Goal: Task Accomplishment & Management: Manage account settings

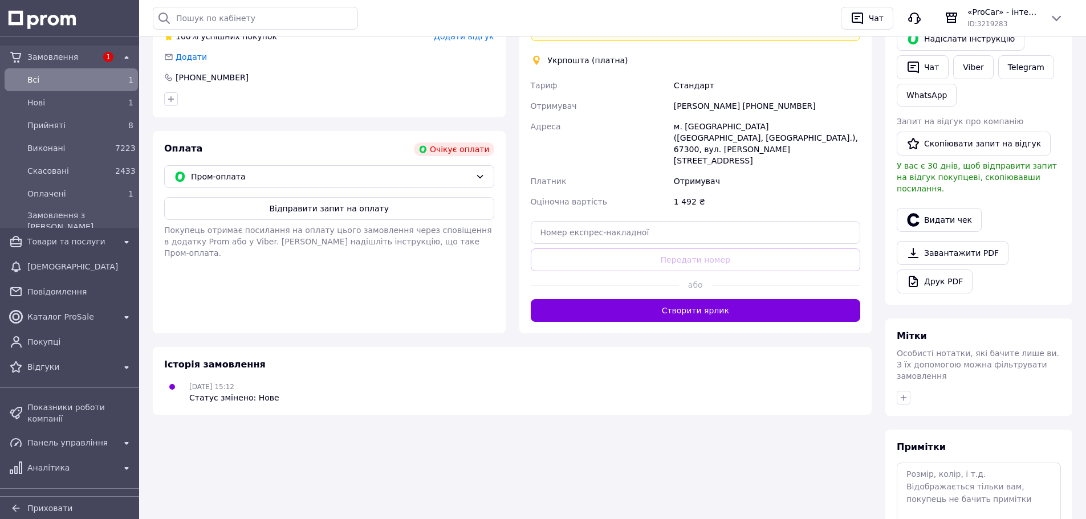
scroll to position [360, 0]
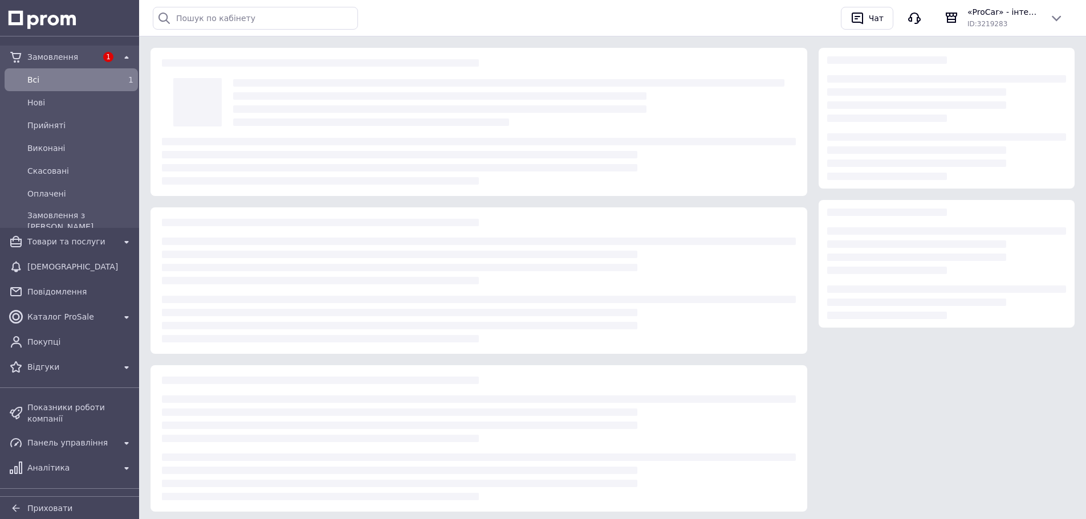
scroll to position [27, 0]
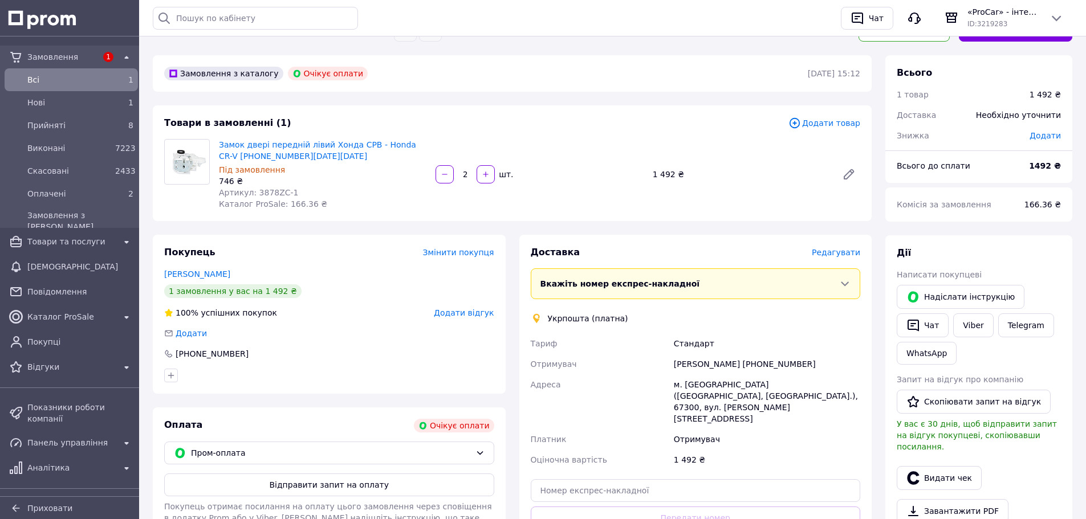
click at [84, 72] on div "Всi" at bounding box center [69, 80] width 88 height 16
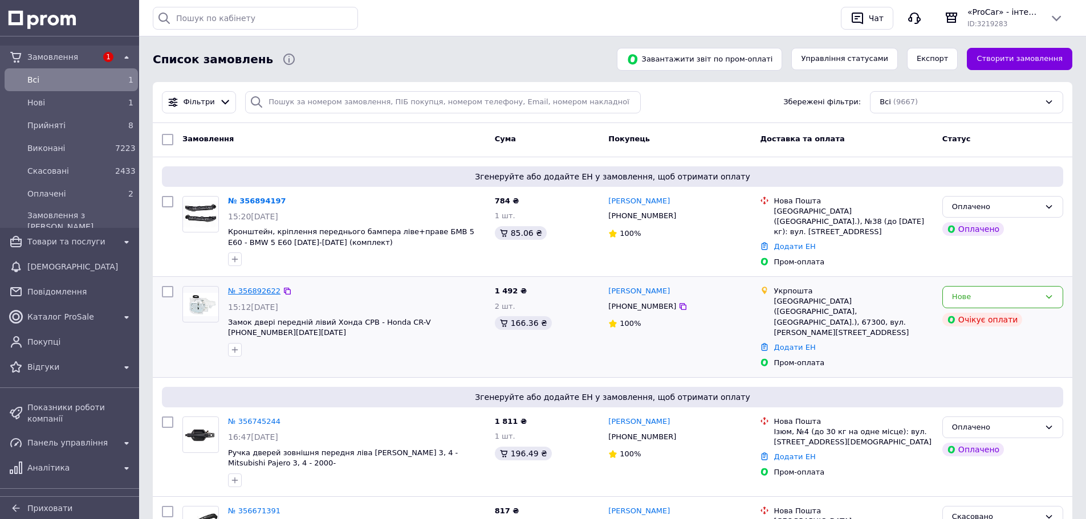
click at [249, 287] on link "№ 356892622" at bounding box center [254, 291] width 52 height 9
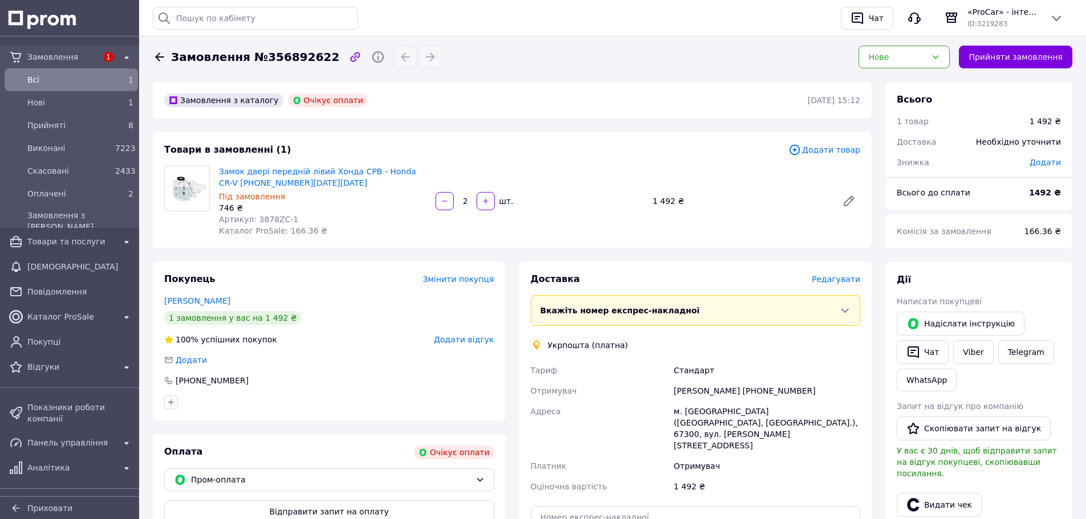
drag, startPoint x: 769, startPoint y: 392, endPoint x: 830, endPoint y: 388, distance: 60.5
click at [830, 388] on div "[PERSON_NAME] [PHONE_NUMBER]" at bounding box center [767, 391] width 191 height 21
copy div "0960338813"
copy span "3878ZC-1"
drag, startPoint x: 282, startPoint y: 218, endPoint x: 254, endPoint y: 220, distance: 28.5
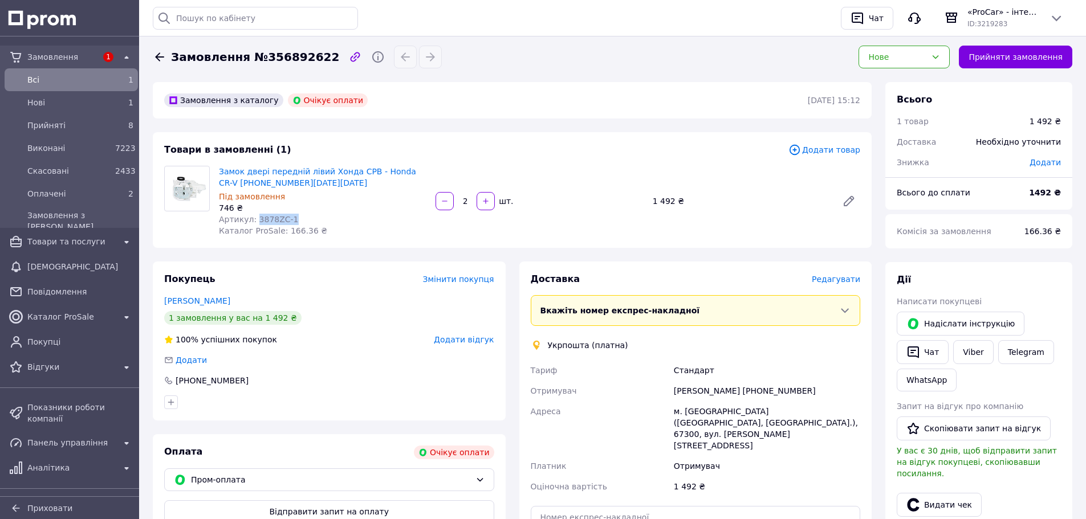
click at [254, 220] on div "Артикул: 3878ZC-1" at bounding box center [323, 219] width 208 height 11
click at [438, 201] on button "button" at bounding box center [445, 201] width 18 height 18
type input "1"
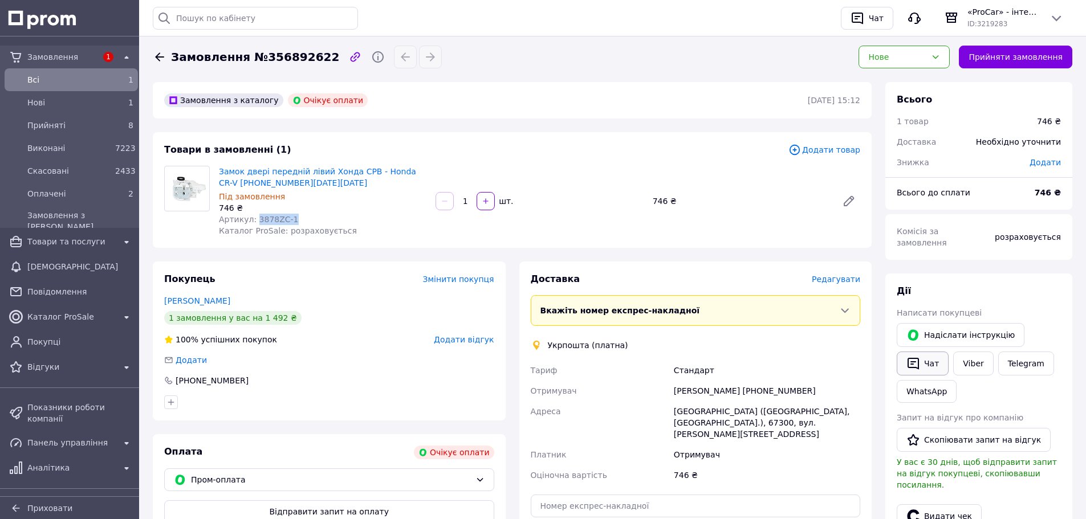
click at [934, 352] on button "Чат" at bounding box center [923, 364] width 52 height 24
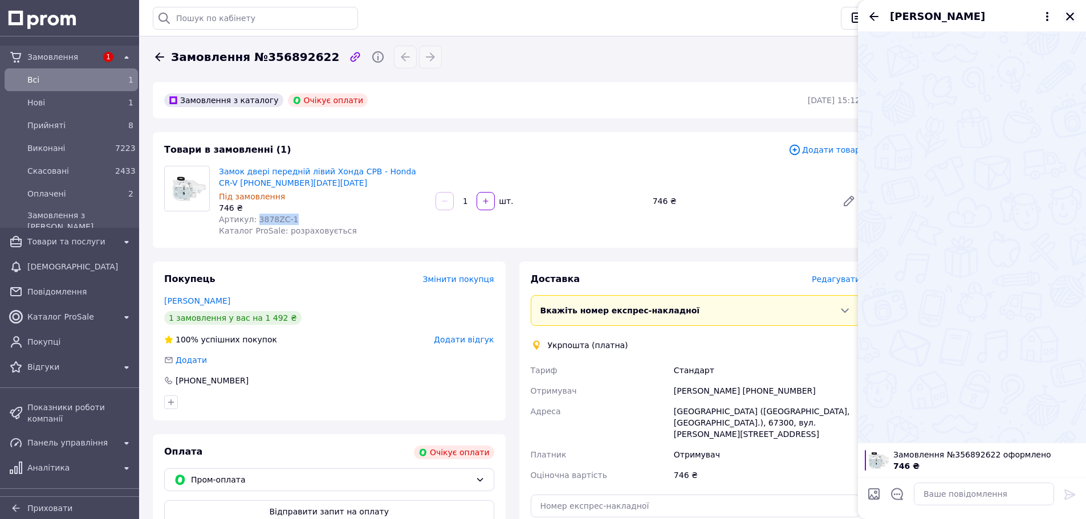
click at [1071, 15] on icon "Закрити" at bounding box center [1070, 17] width 8 height 8
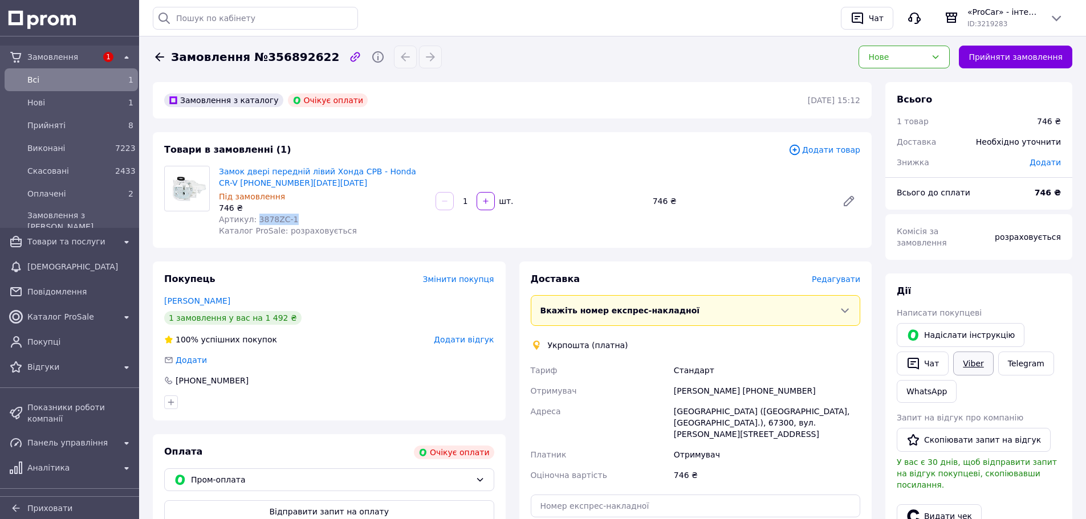
click at [975, 352] on link "Viber" at bounding box center [973, 364] width 40 height 24
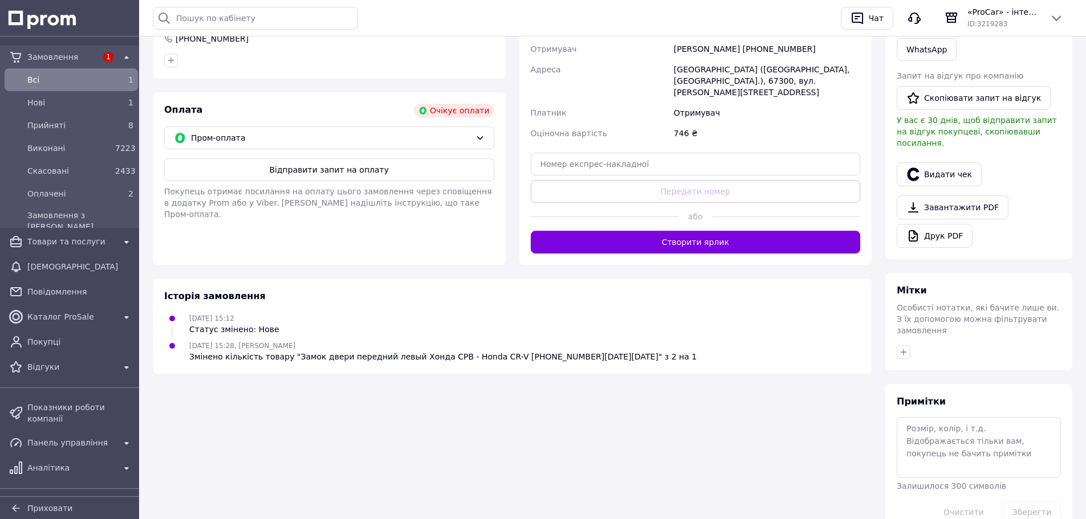
scroll to position [228, 0]
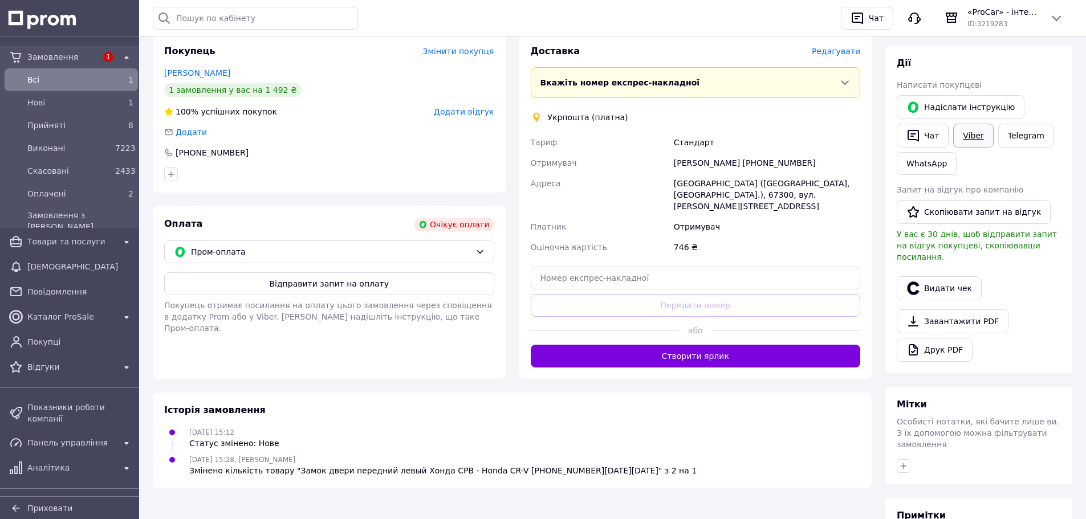
click at [974, 128] on link "Viber" at bounding box center [973, 136] width 40 height 24
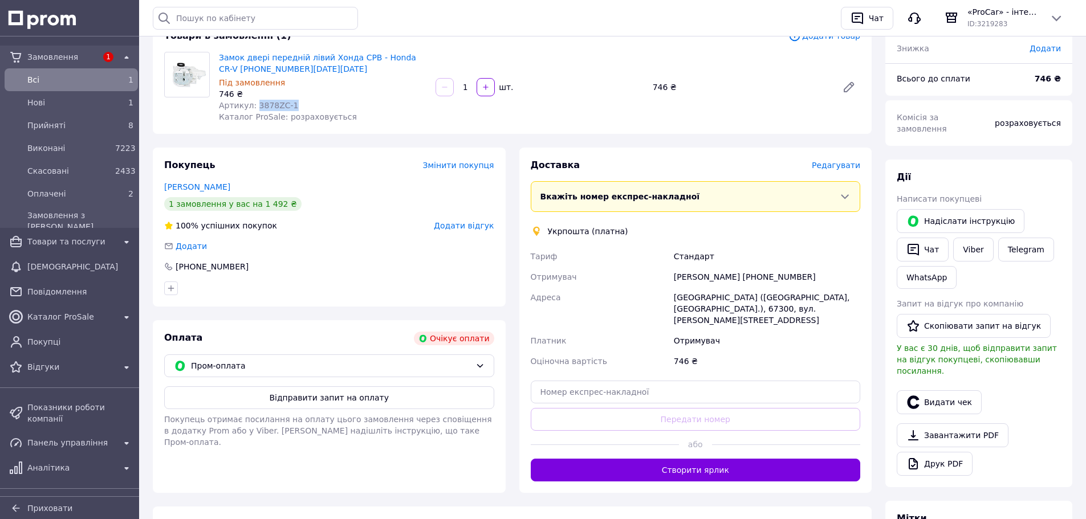
scroll to position [0, 0]
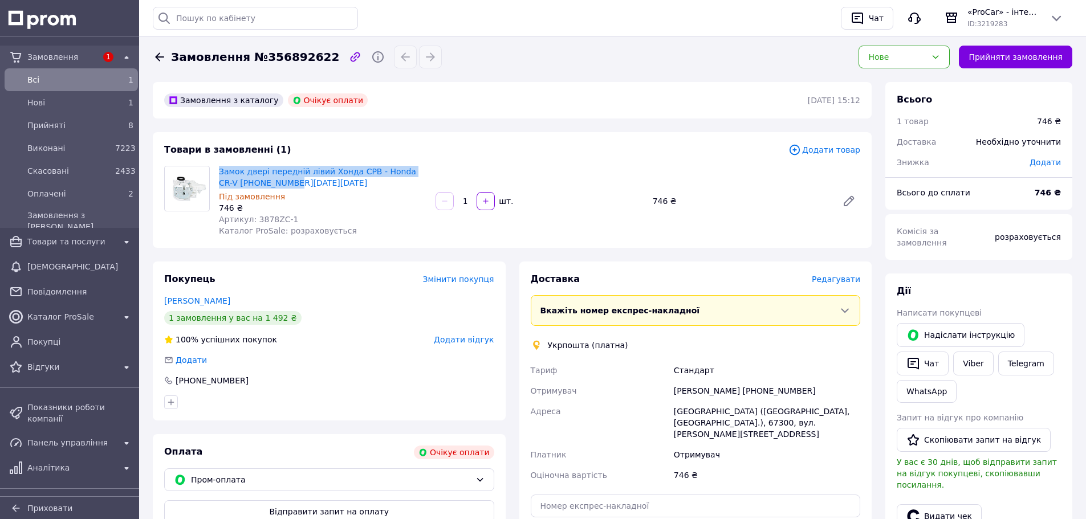
copy link "Замок двері передній лівий Хонда СРВ - Honda CR-V [PHONE_NUMBER][DATE][DATE]"
drag, startPoint x: 216, startPoint y: 168, endPoint x: 416, endPoint y: 177, distance: 200.4
click at [416, 177] on div "Замок двері передній лівий Хонда СРВ - Honda CR-V [PHONE_NUMBER][DATE][DATE] Пі…" at bounding box center [322, 201] width 217 height 75
copy div "[PERSON_NAME]"
drag, startPoint x: 672, startPoint y: 394, endPoint x: 749, endPoint y: 398, distance: 77.1
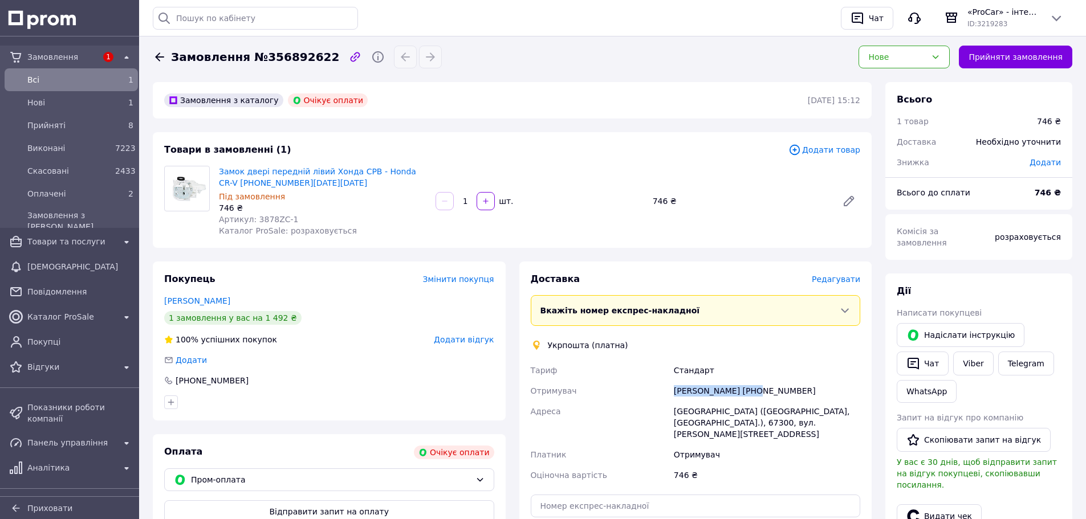
click at [749, 398] on div "[PERSON_NAME] [PHONE_NUMBER]" at bounding box center [767, 391] width 191 height 21
drag, startPoint x: 758, startPoint y: 392, endPoint x: 623, endPoint y: 163, distance: 266.3
click at [810, 387] on div "[PERSON_NAME] [PHONE_NUMBER]" at bounding box center [767, 391] width 191 height 21
copy div "380960338813"
copy div "[GEOGRAPHIC_DATA] ([GEOGRAPHIC_DATA], [GEOGRAPHIC_DATA].), 67300, вул. [PERSON_…"
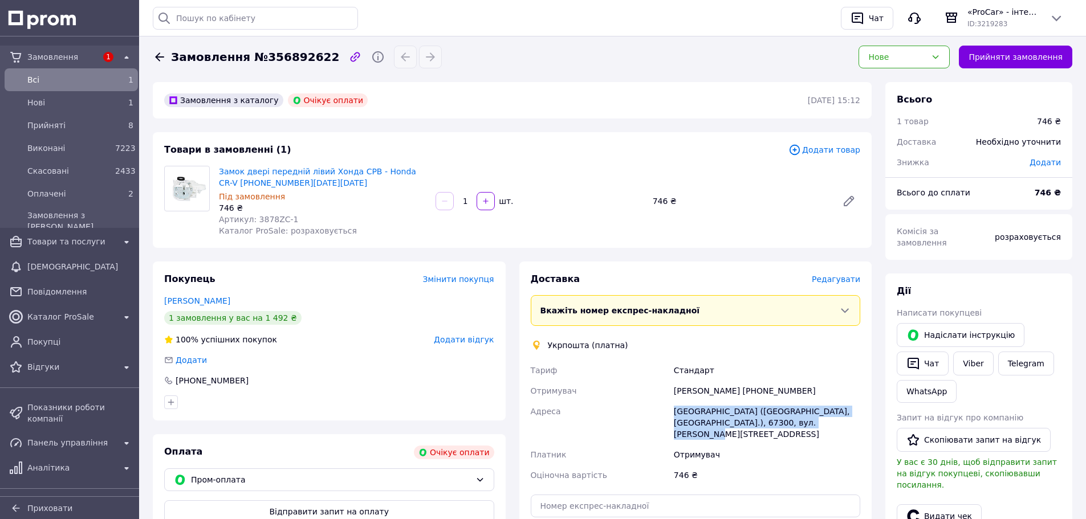
drag, startPoint x: 675, startPoint y: 413, endPoint x: 462, endPoint y: 152, distance: 336.8
click at [826, 423] on div "[GEOGRAPHIC_DATA] ([GEOGRAPHIC_DATA], [GEOGRAPHIC_DATA].), 67300, вул. [PERSON_…" at bounding box center [767, 422] width 191 height 43
click at [844, 200] on icon at bounding box center [849, 201] width 14 height 14
copy span "3878ZC-1"
drag, startPoint x: 285, startPoint y: 220, endPoint x: 253, endPoint y: 218, distance: 32.0
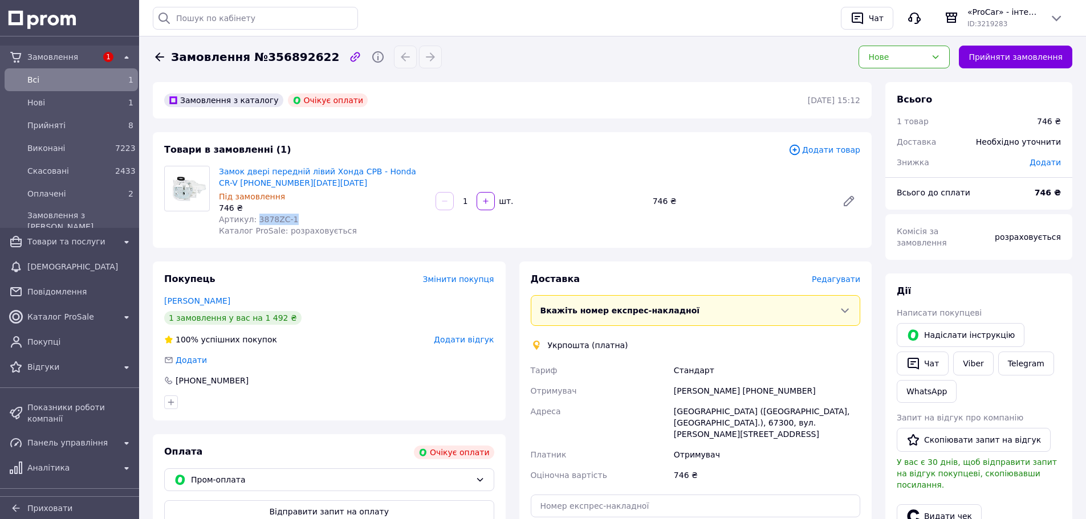
click at [253, 218] on div "Артикул: 3878ZC-1" at bounding box center [323, 219] width 208 height 11
copy span "3878ZC-1"
click at [78, 246] on span "Товари та послуги" at bounding box center [71, 241] width 88 height 11
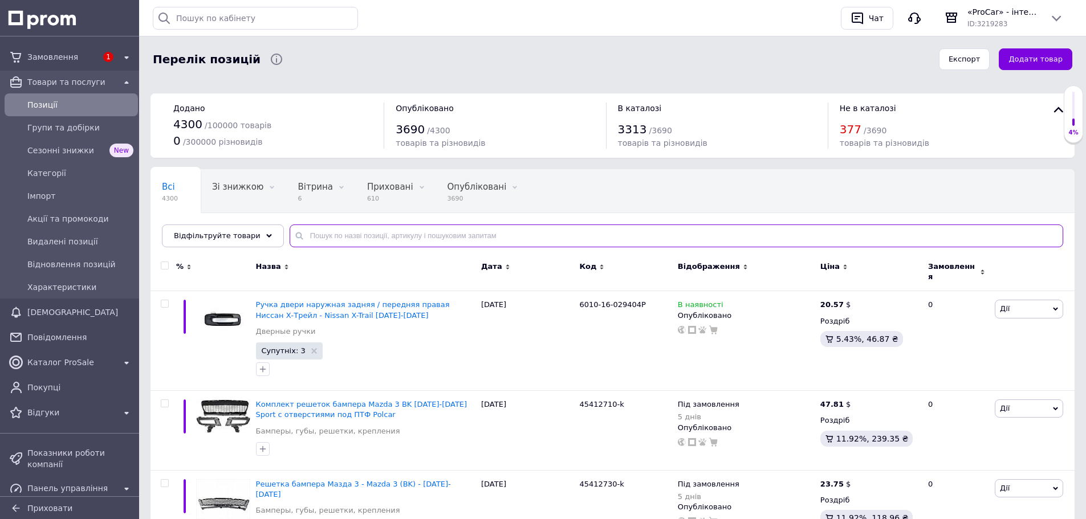
click at [311, 234] on input "text" at bounding box center [677, 236] width 774 height 23
paste input "3878ZC-1"
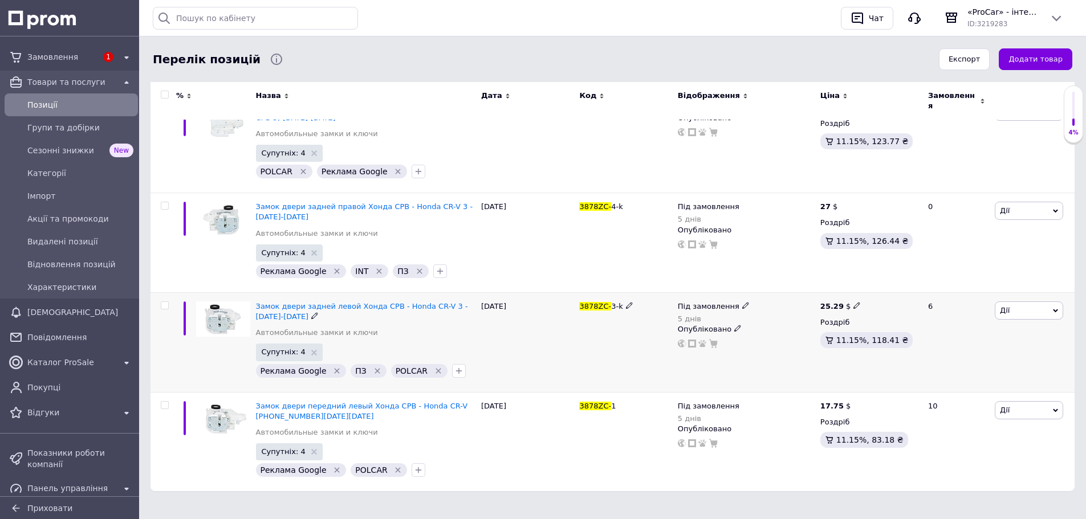
scroll to position [84, 0]
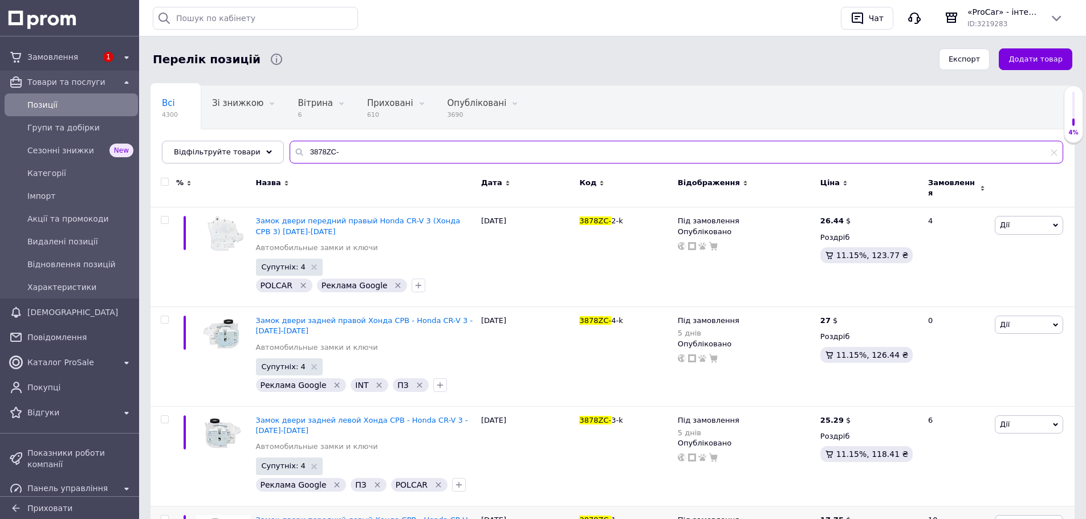
type input "3878ZC-"
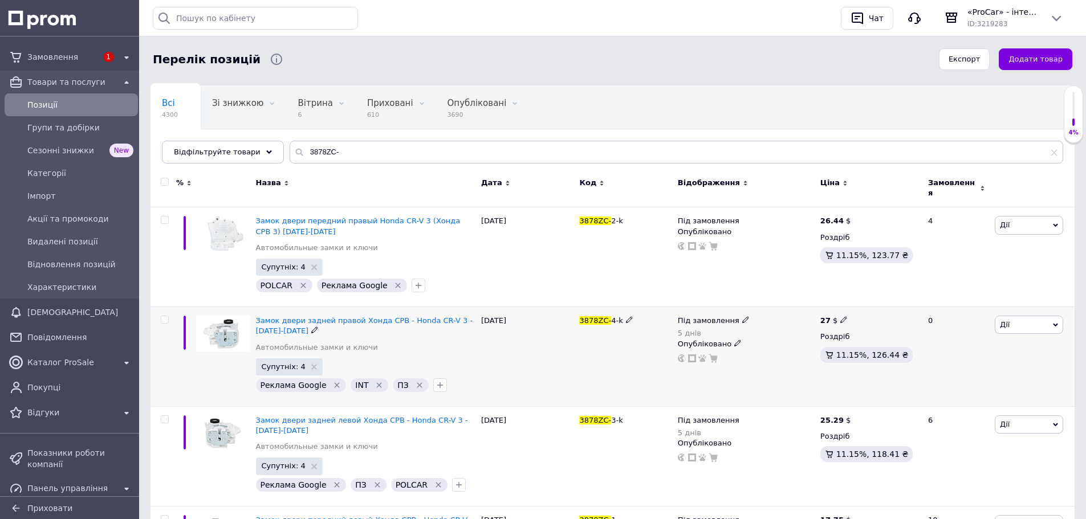
click at [843, 317] on use at bounding box center [843, 320] width 6 height 6
drag, startPoint x: 875, startPoint y: 302, endPoint x: 862, endPoint y: 304, distance: 13.8
click at [862, 304] on input "27" at bounding box center [899, 307] width 87 height 23
type input "18.38"
click at [755, 355] on div at bounding box center [746, 358] width 139 height 9
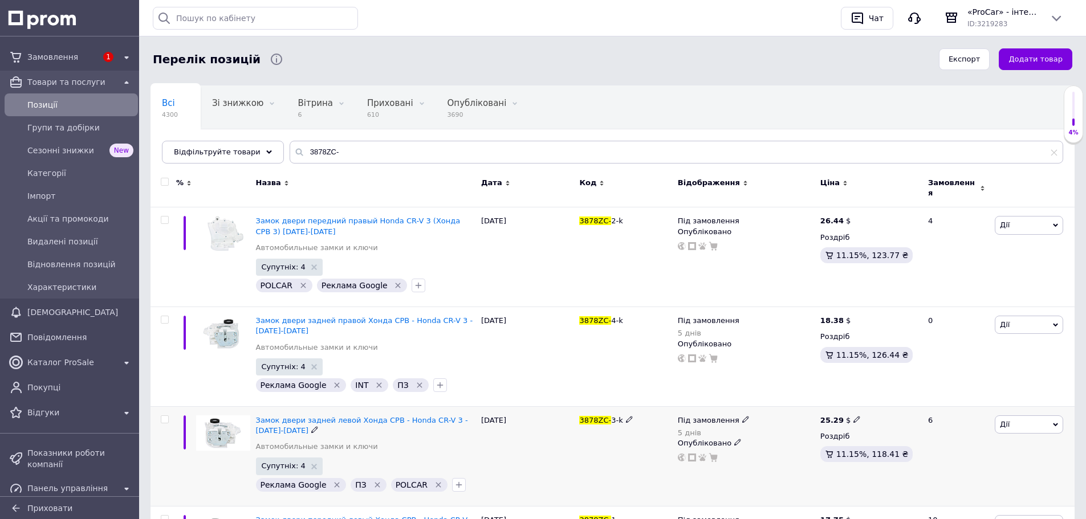
click at [855, 416] on span at bounding box center [857, 419] width 7 height 7
drag, startPoint x: 896, startPoint y: 398, endPoint x: 865, endPoint y: 399, distance: 30.8
click at [865, 399] on div "Ціна 25.29 Валюта $ EUR CHF ₴ GBP ¥ PLN ₸ MDL HUF KGS CNY TRY KRW lei" at bounding box center [937, 420] width 155 height 95
type input "18.38"
click at [810, 380] on div "Під замовлення 5 днів Опубліковано" at bounding box center [746, 357] width 143 height 100
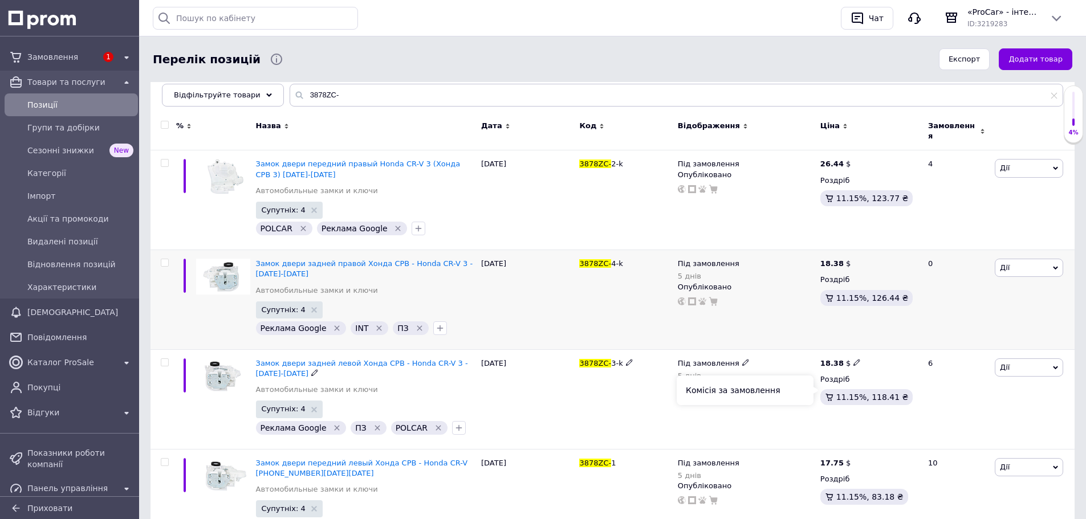
scroll to position [198, 0]
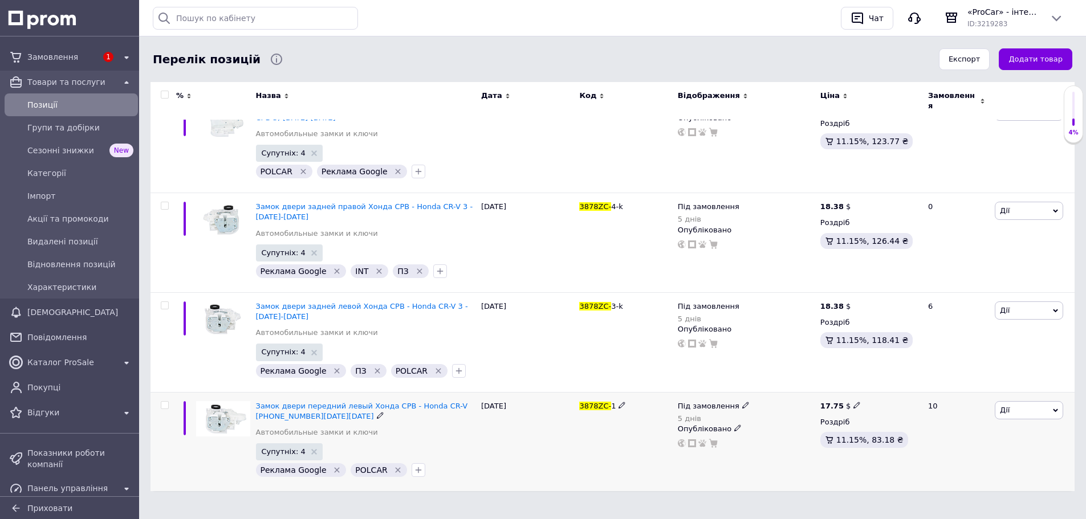
click at [855, 401] on span at bounding box center [857, 404] width 7 height 7
click at [866, 381] on input "17.75" at bounding box center [909, 392] width 87 height 23
type input "19.37"
click at [797, 369] on div "Під замовлення 5 днів Опубліковано" at bounding box center [746, 343] width 143 height 100
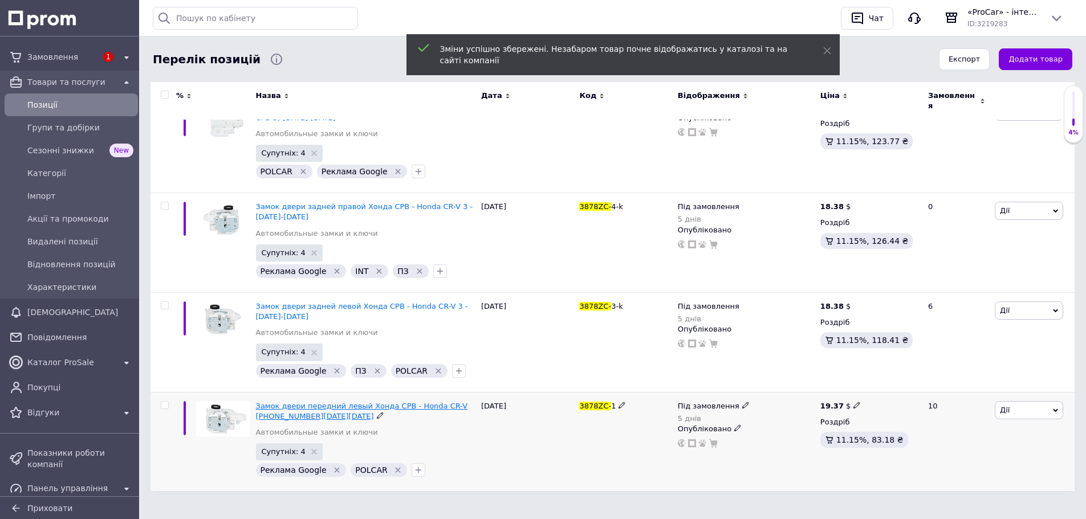
click at [391, 402] on span "Замок двери передний левый Хонда СРВ - Honda CR-V [PHONE_NUMBER][DATE][DATE]" at bounding box center [362, 411] width 212 height 19
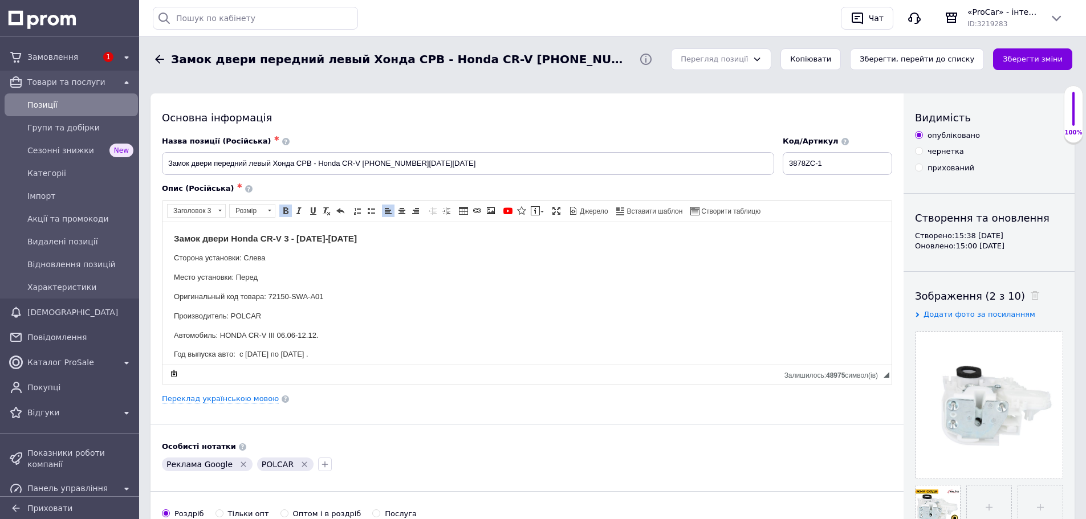
click at [311, 296] on p "Оригинальный код товара: 72150-SWA-A01" at bounding box center [527, 297] width 706 height 12
click at [295, 294] on p "Оригинальный код товара: 72150-SWAA01" at bounding box center [527, 297] width 706 height 12
click at [293, 298] on p "Оригинальный код товара: 72150-SWAA01" at bounding box center [527, 297] width 706 height 12
click at [362, 287] on body "Замок двери Honda CR-V 3 - [DATE]-[DATE] Сторона установки: Слева Место установ…" at bounding box center [527, 433] width 706 height 401
click at [226, 238] on strong "Замок двери Honda CR-V 3 - [DATE]-[DATE]" at bounding box center [265, 238] width 183 height 10
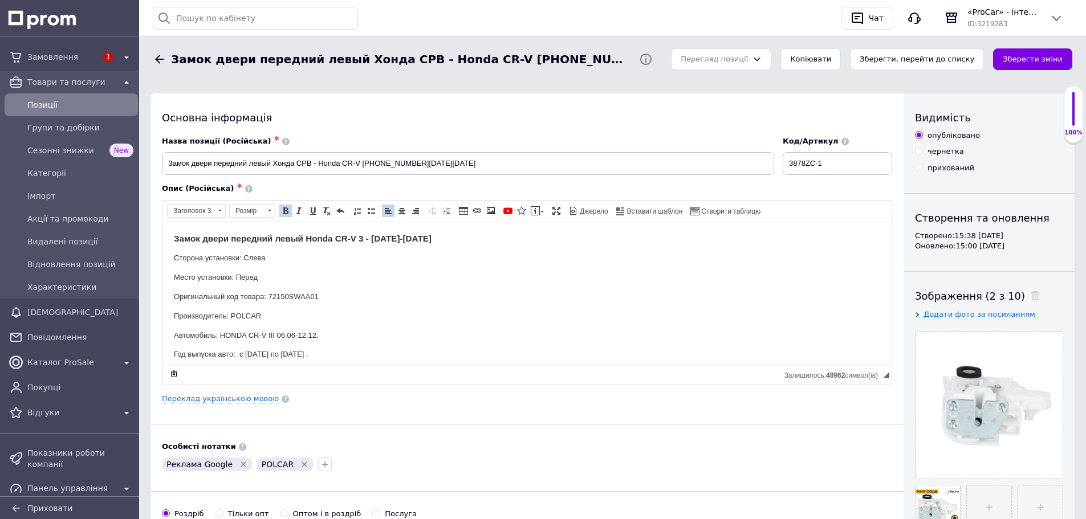
click at [486, 286] on body "Замок двери передний левый Honda CR-V 3 - [DATE]-[DATE] Сторона установки: Слев…" at bounding box center [527, 433] width 706 height 401
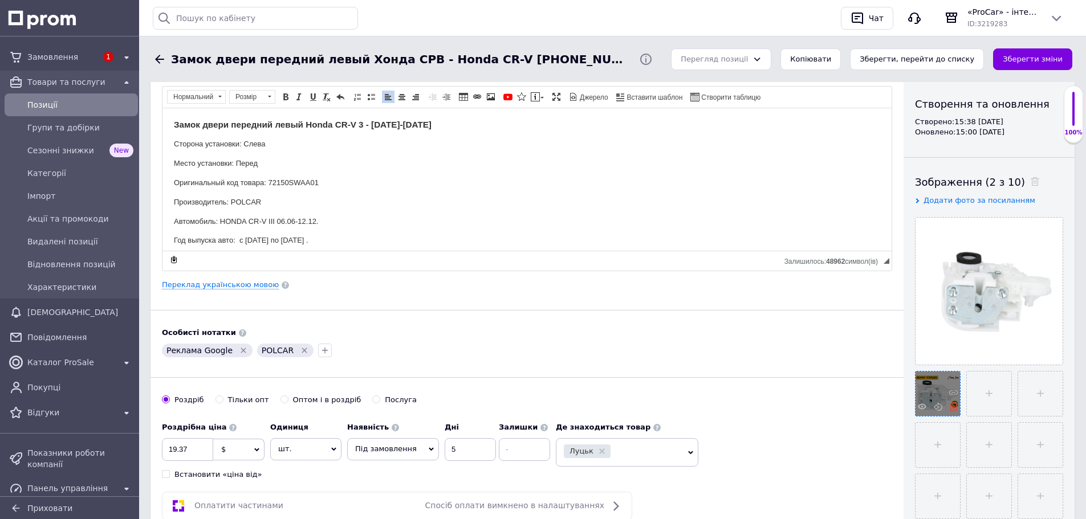
click at [953, 409] on use at bounding box center [953, 407] width 9 height 9
drag, startPoint x: 311, startPoint y: 184, endPoint x: 269, endPoint y: 183, distance: 42.8
click at [269, 183] on p "Оригинальный код товара: 72150SWAA01" at bounding box center [527, 183] width 706 height 12
copy p "72150SWAA01"
click at [928, 386] on input "file" at bounding box center [938, 394] width 44 height 44
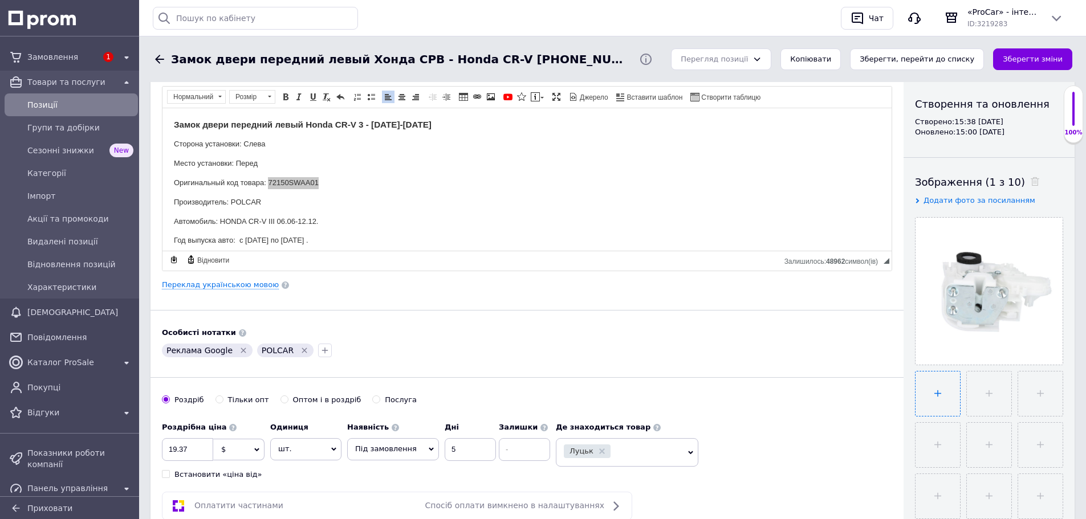
type input "C:\fakepath\61C0LTQQ4ML._SL1500_.jpg"
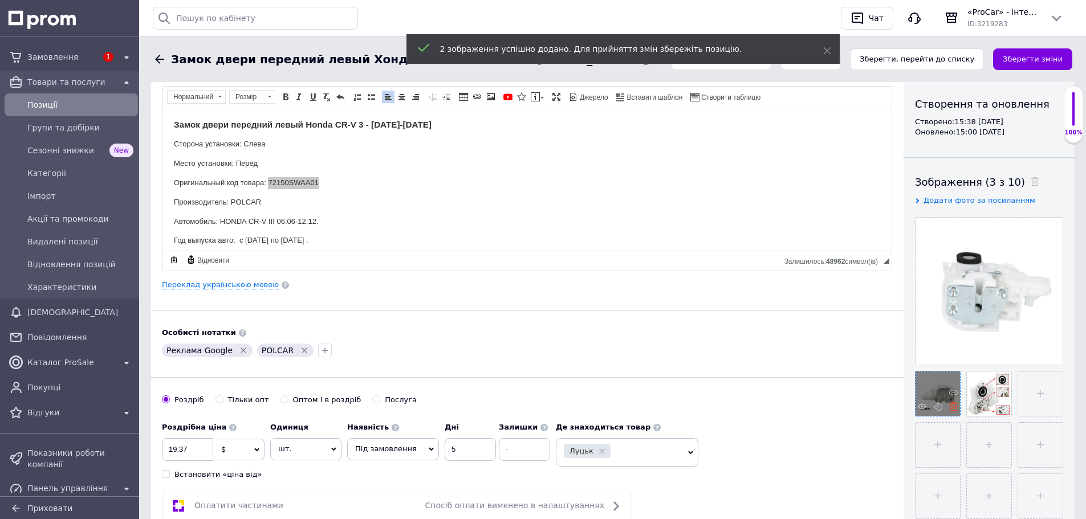
click at [954, 409] on use at bounding box center [953, 407] width 9 height 9
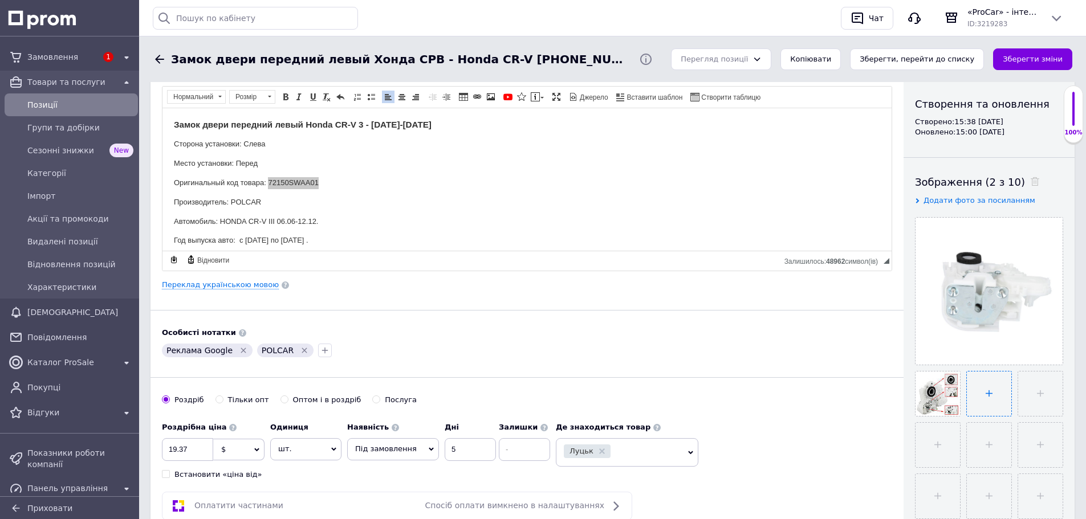
click at [989, 397] on input "file" at bounding box center [989, 394] width 44 height 44
type input "C:\fakepath\51-MJiNP2dL._SL1500_.jpg"
click at [1050, 54] on button "Зберегти зміни" at bounding box center [1032, 59] width 79 height 22
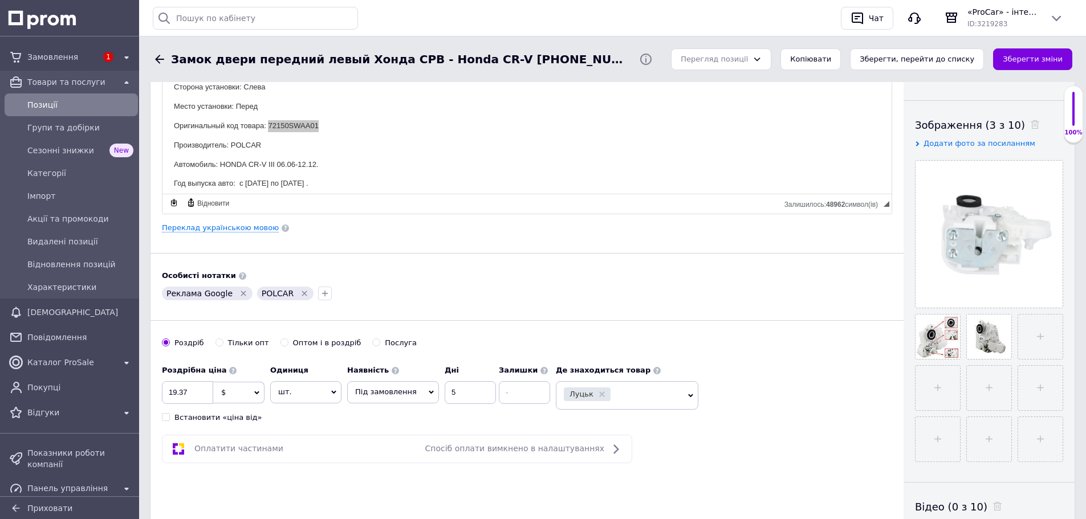
scroll to position [57, 0]
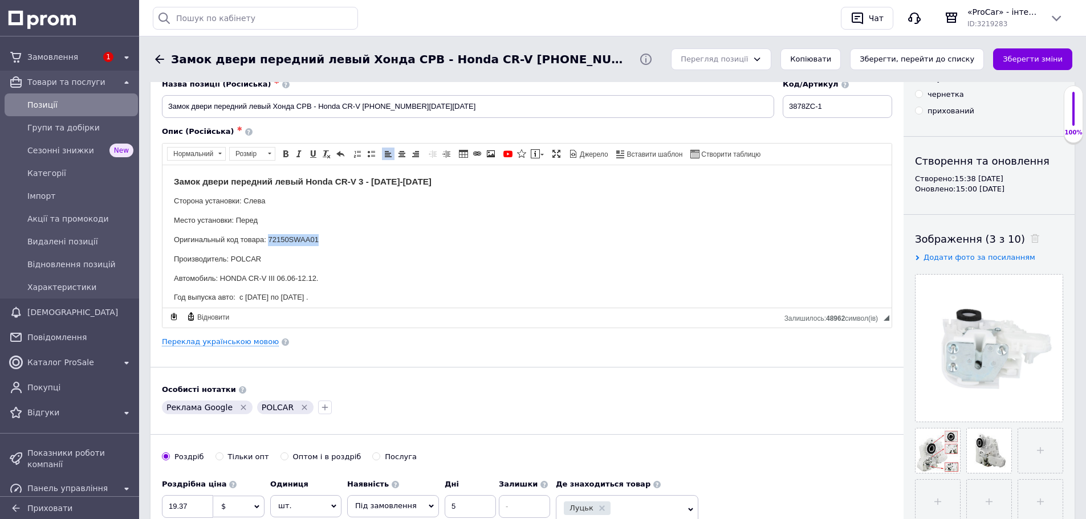
click at [313, 239] on p "Оригинальный код товара: 72150SWAA01" at bounding box center [527, 240] width 706 height 12
copy p "72150SWAA01"
drag, startPoint x: 320, startPoint y: 238, endPoint x: 270, endPoint y: 238, distance: 50.7
click at [270, 238] on p "Оригинальный код товара: 72150SWAA01" at bounding box center [527, 240] width 706 height 12
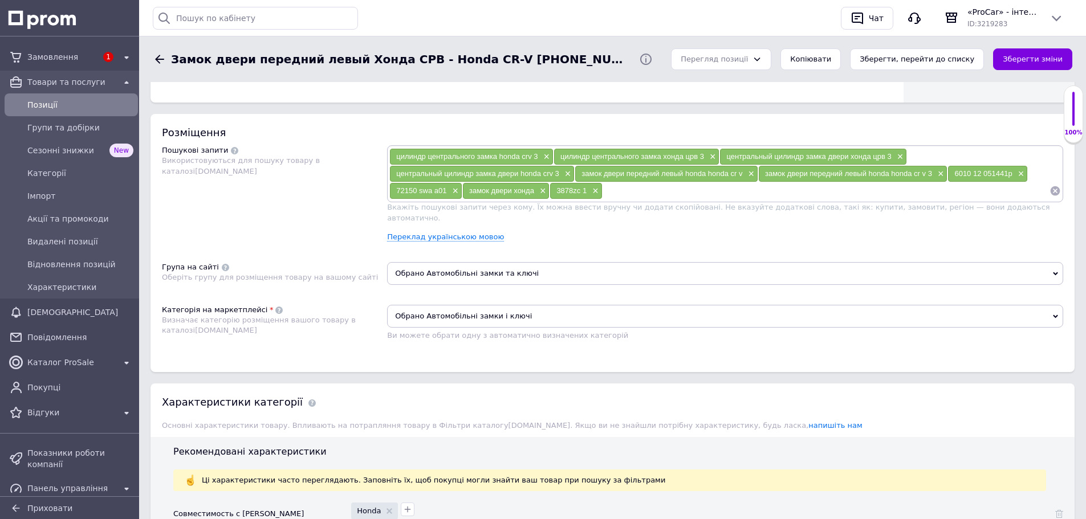
click at [635, 194] on input at bounding box center [826, 190] width 447 height 17
paste input "72150SWAA01"
type input "72150SWAA01"
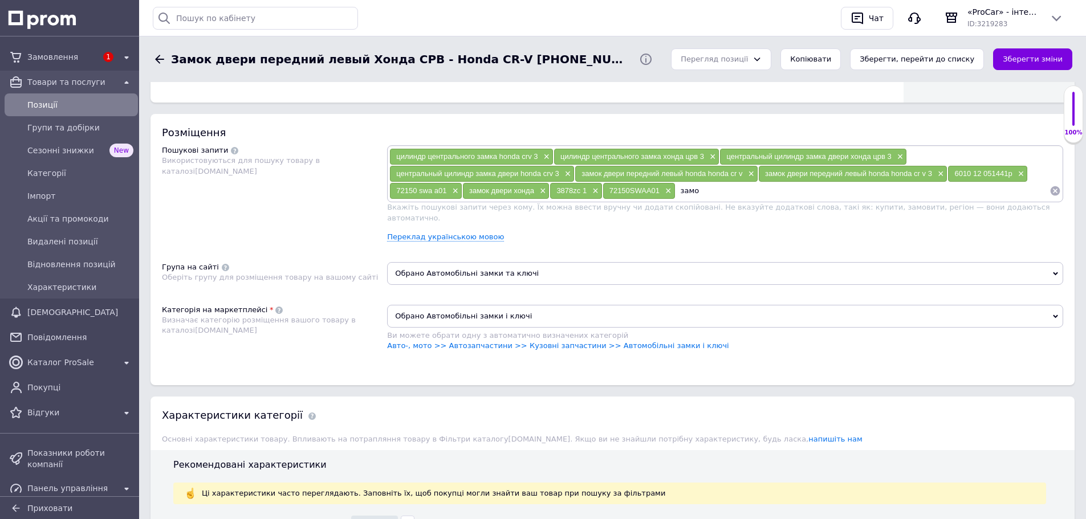
type input "замок"
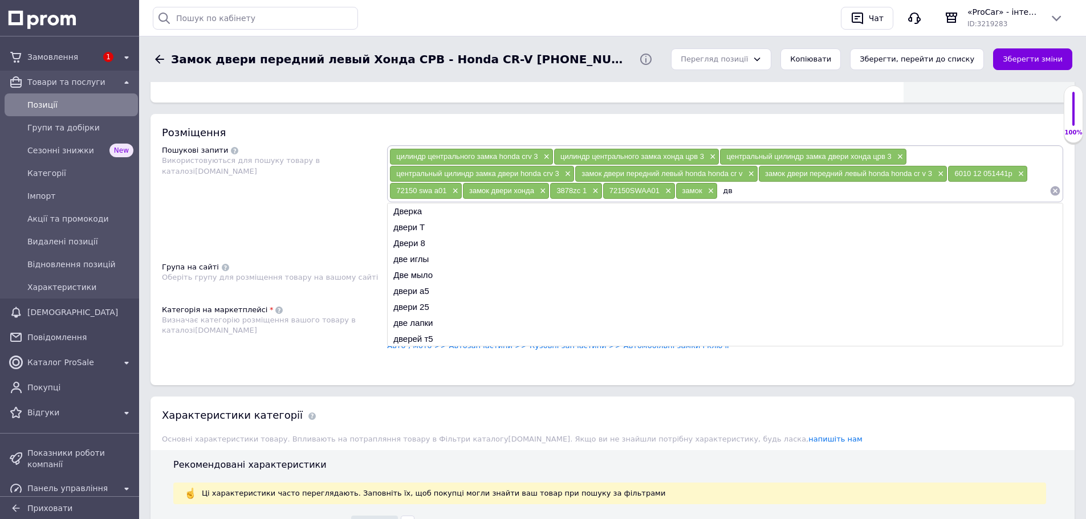
type input "д"
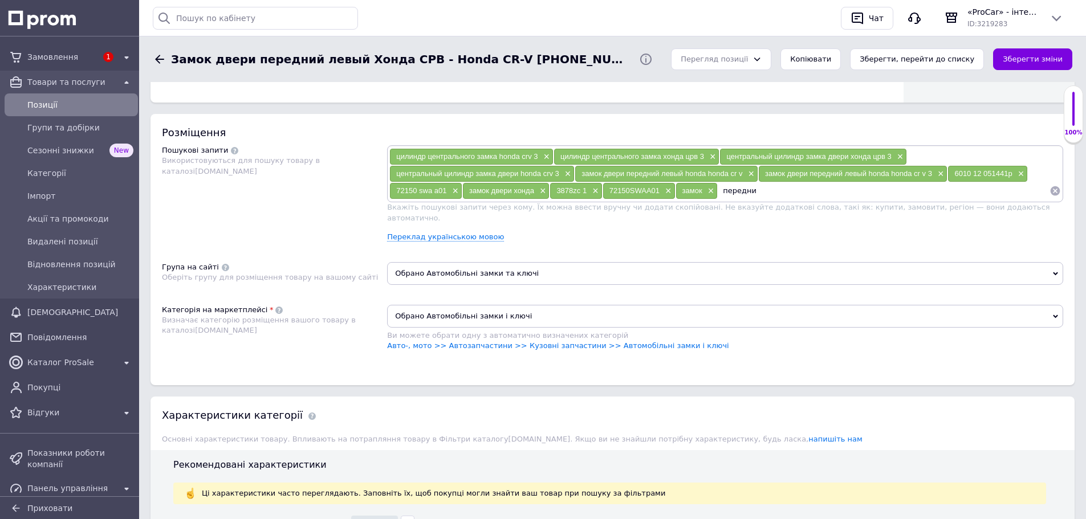
type input "передний"
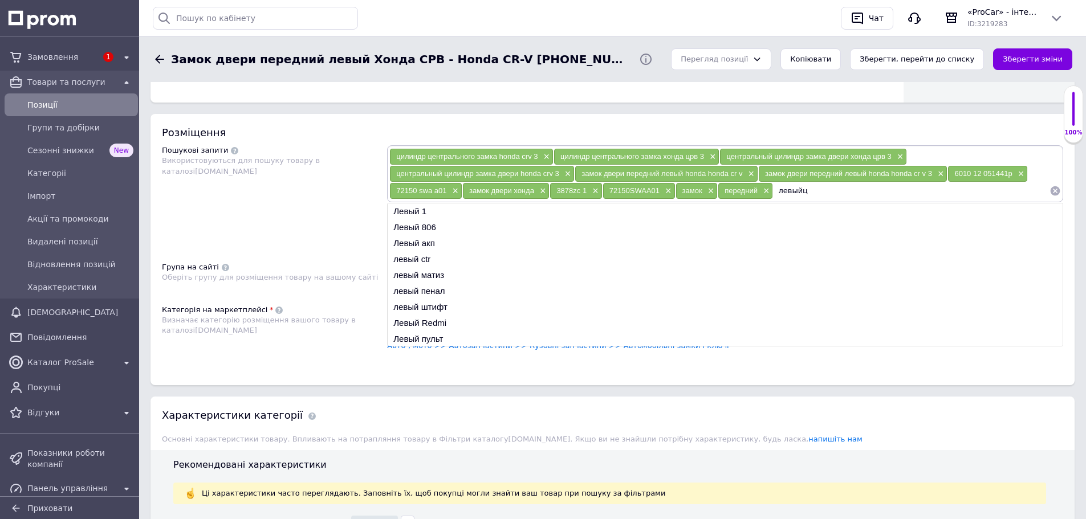
type input "левый"
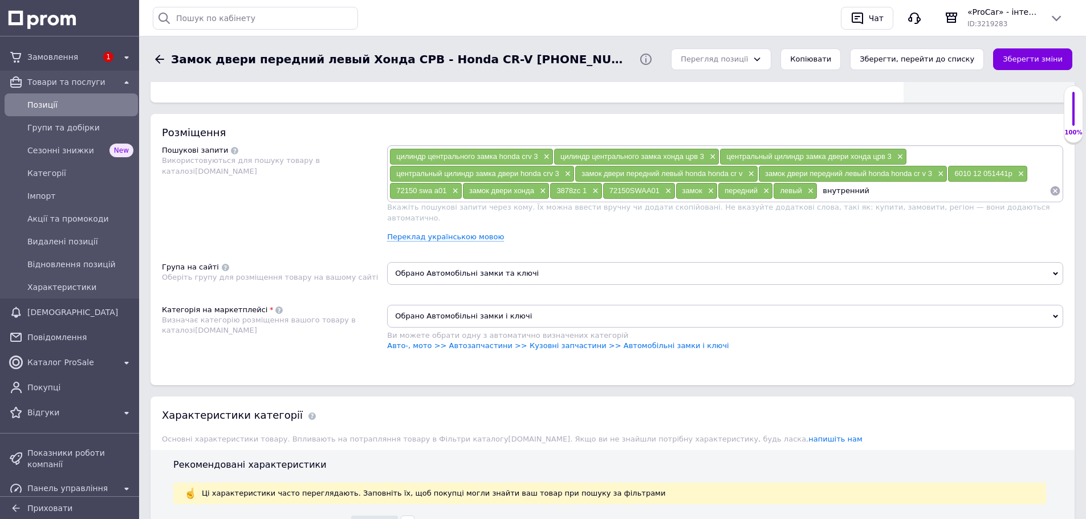
type input "внутренний"
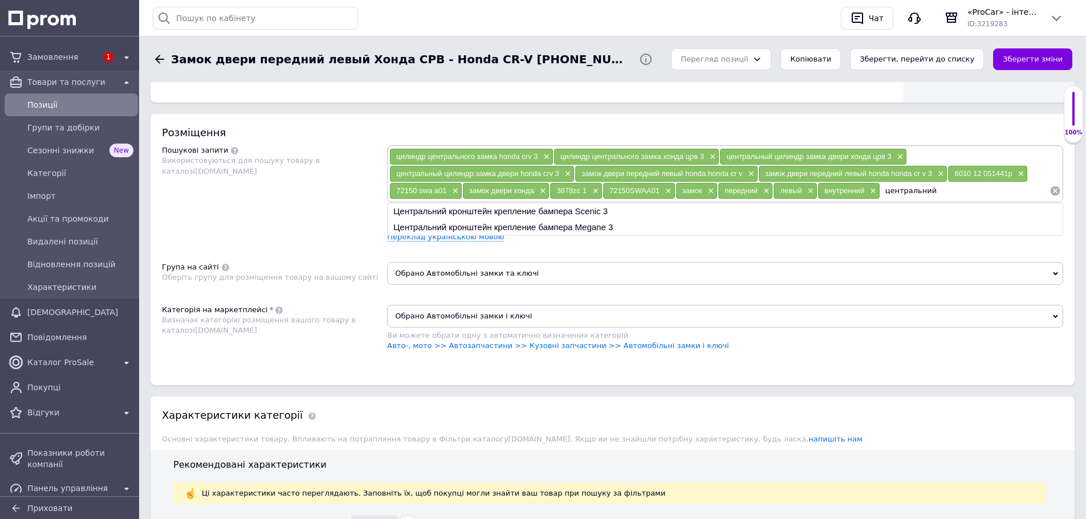
type input "центральний"
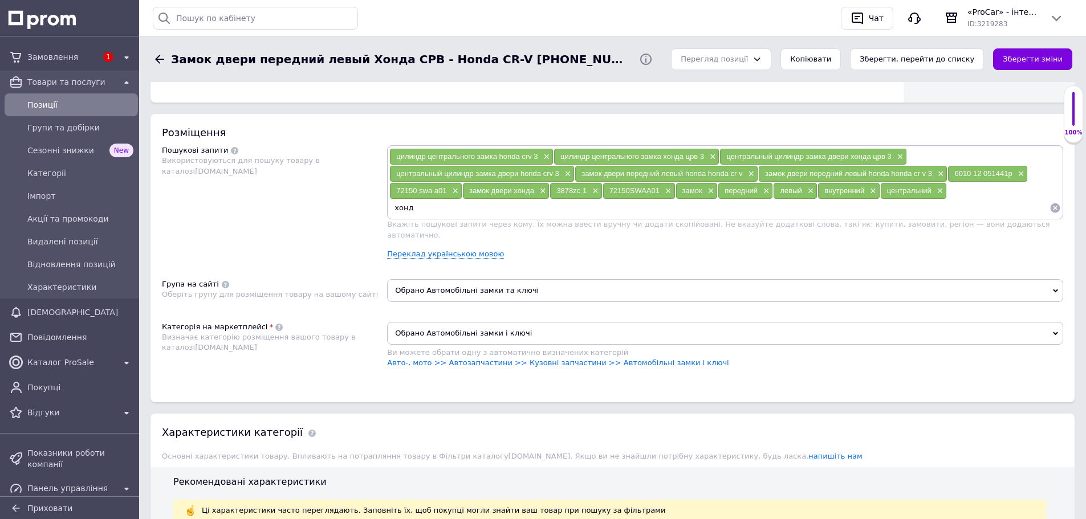
type input "хонда"
type input "црв"
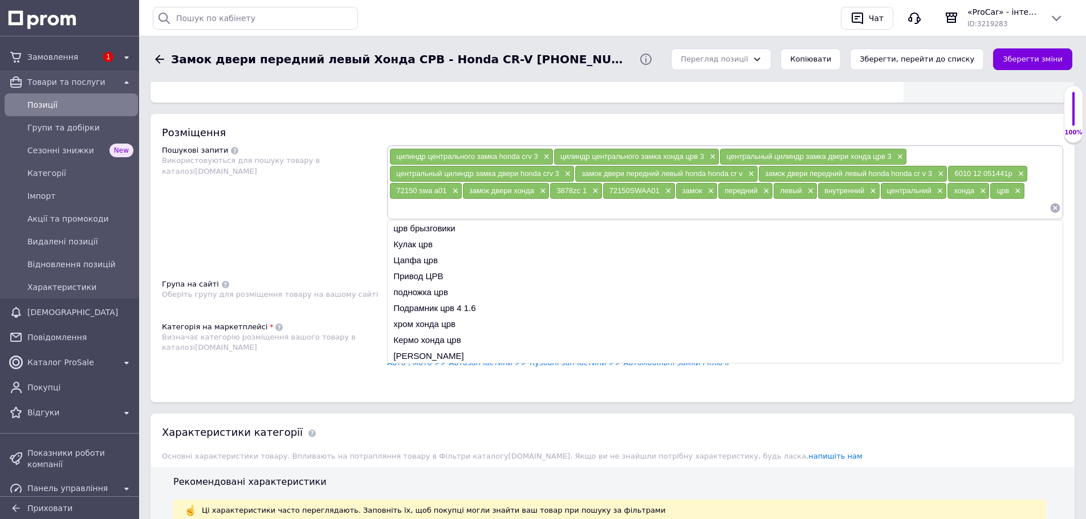
type input "3"
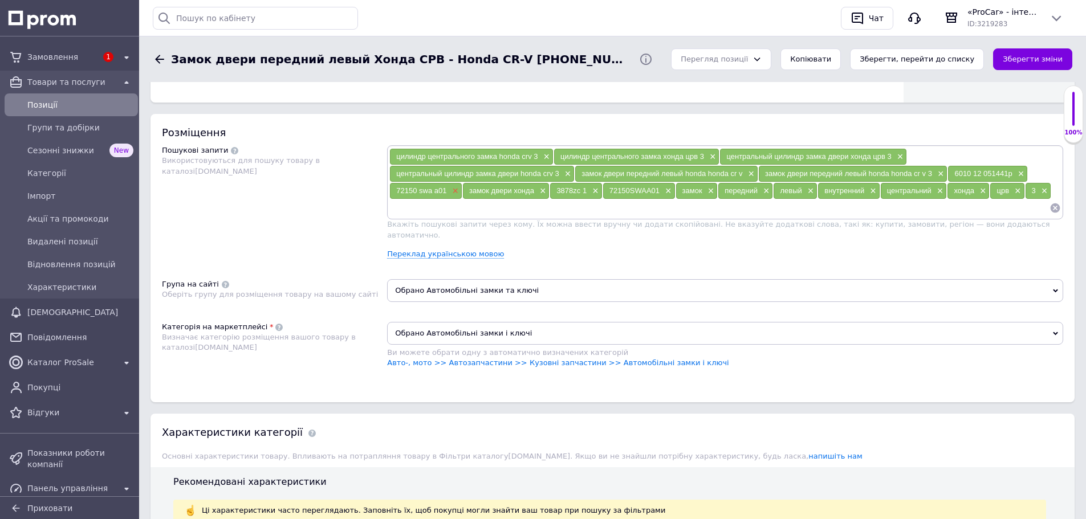
click at [454, 191] on span "×" at bounding box center [453, 191] width 9 height 10
click at [776, 211] on input at bounding box center [719, 208] width 660 height 17
drag, startPoint x: 688, startPoint y: 174, endPoint x: 707, endPoint y: 175, distance: 18.9
click at [707, 175] on span "замок двери передний левый honda honda cr v" at bounding box center [662, 173] width 161 height 9
click at [644, 212] on input at bounding box center [719, 208] width 660 height 17
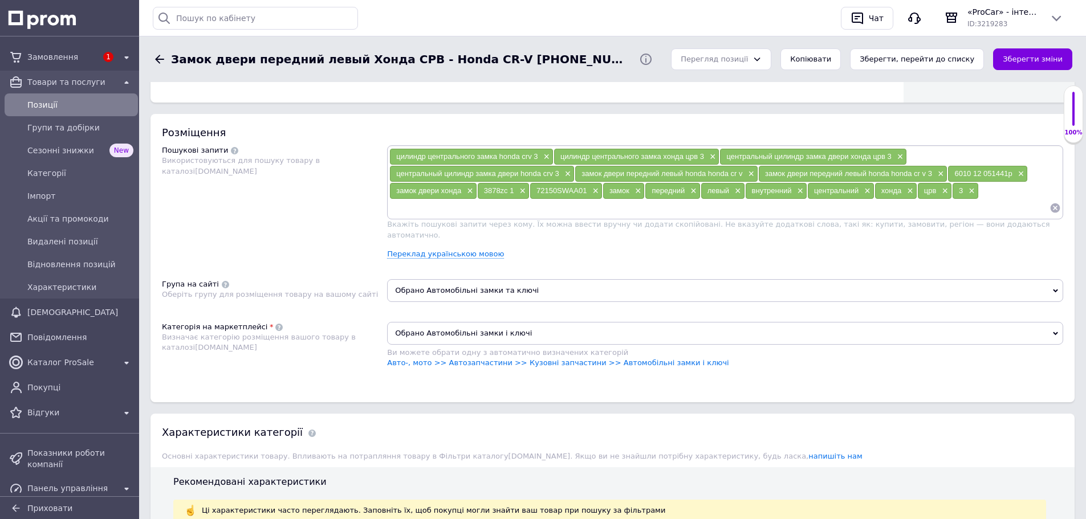
paste input "honda"
type input "honda"
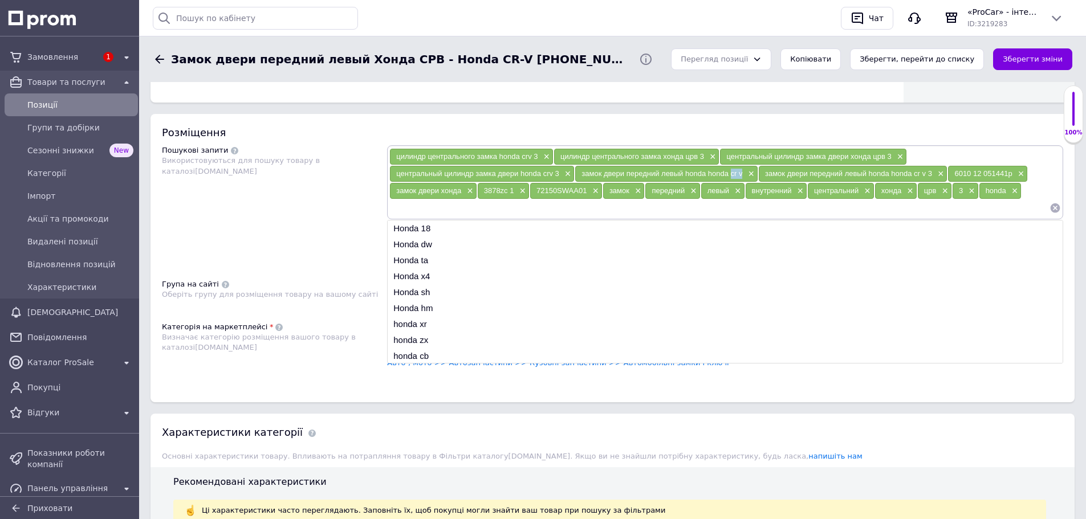
drag, startPoint x: 731, startPoint y: 174, endPoint x: 742, endPoint y: 174, distance: 11.4
click at [742, 174] on div "замок двери передний левый honda honda cr v ×" at bounding box center [666, 174] width 182 height 16
click at [700, 214] on input at bounding box center [719, 208] width 660 height 17
paste input "cr v"
click at [404, 208] on input "cr v" at bounding box center [719, 208] width 660 height 17
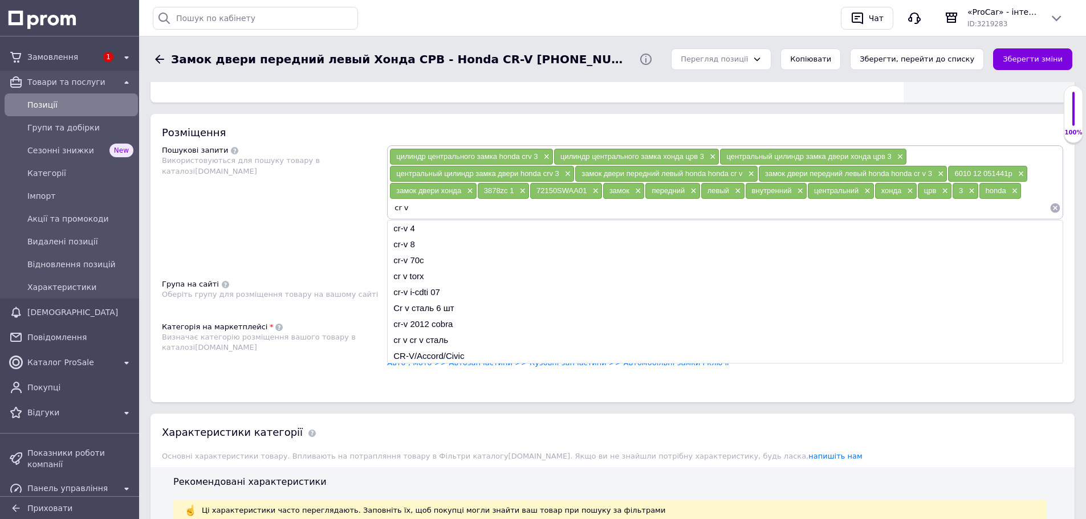
type input "crv"
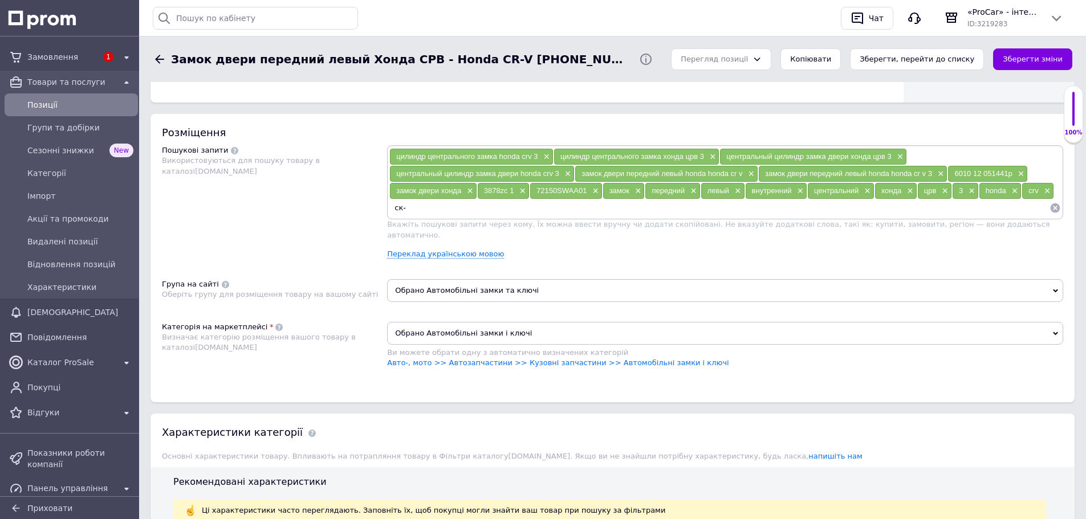
type input "ск-м"
click at [421, 207] on span "×" at bounding box center [418, 209] width 9 height 10
click at [426, 208] on input at bounding box center [719, 208] width 660 height 17
type input "cr-v"
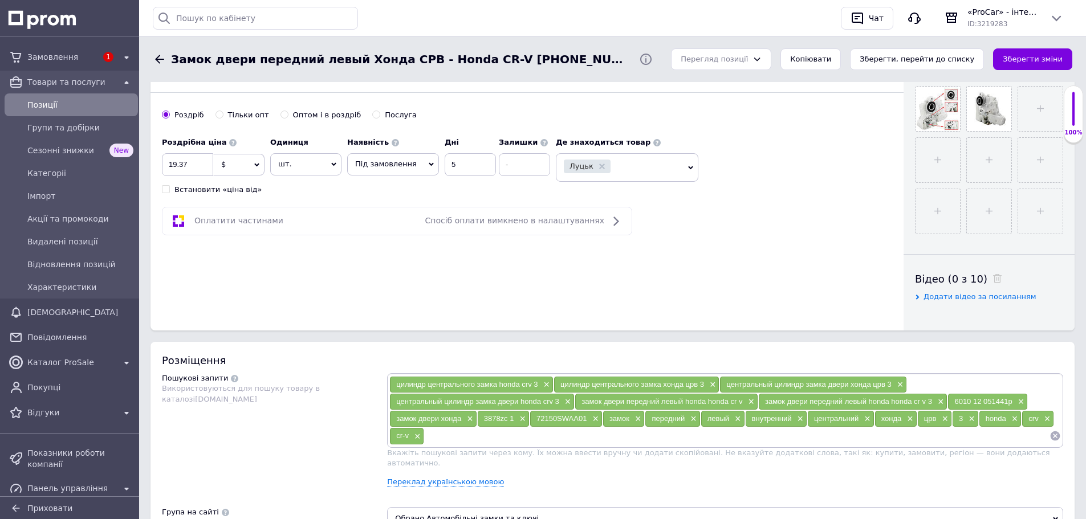
scroll to position [456, 0]
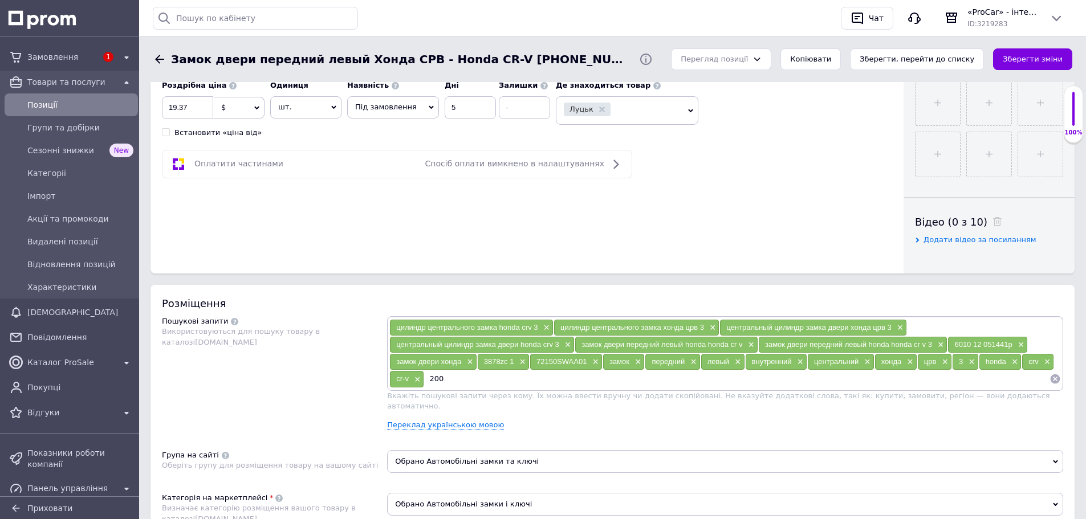
type input "2006"
type input "2007"
type input "1"
type input "2008"
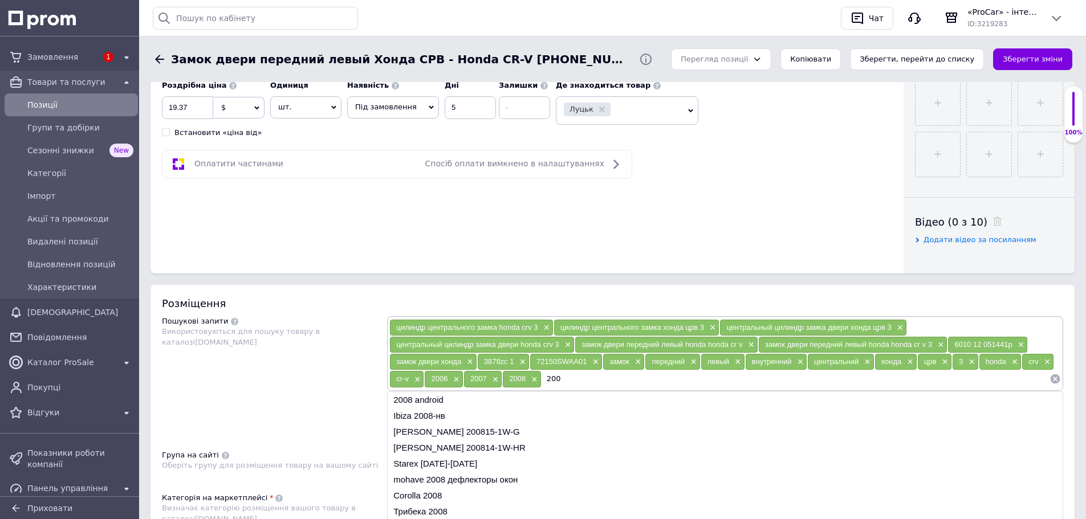
type input "2009"
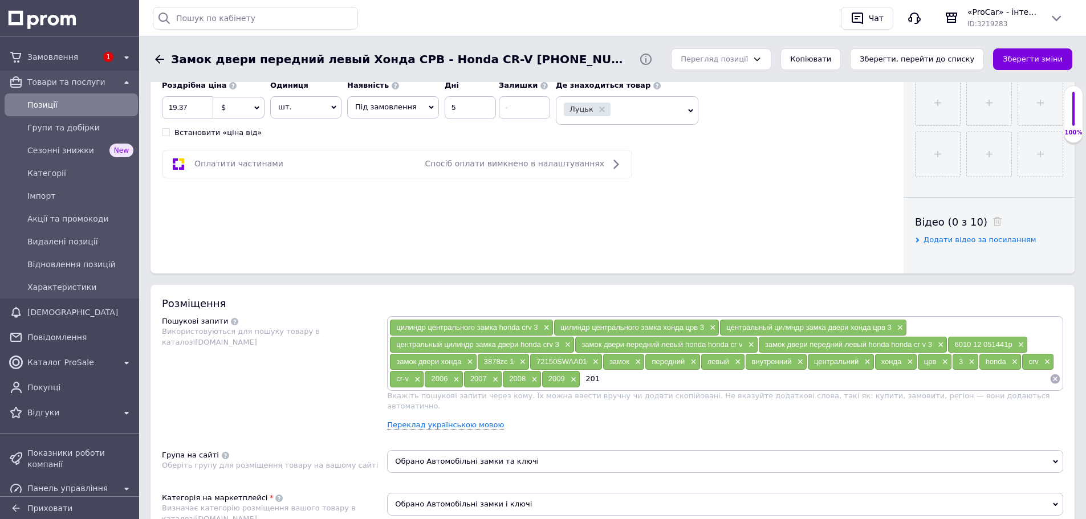
type input "2010"
type input "2012"
type input "2011"
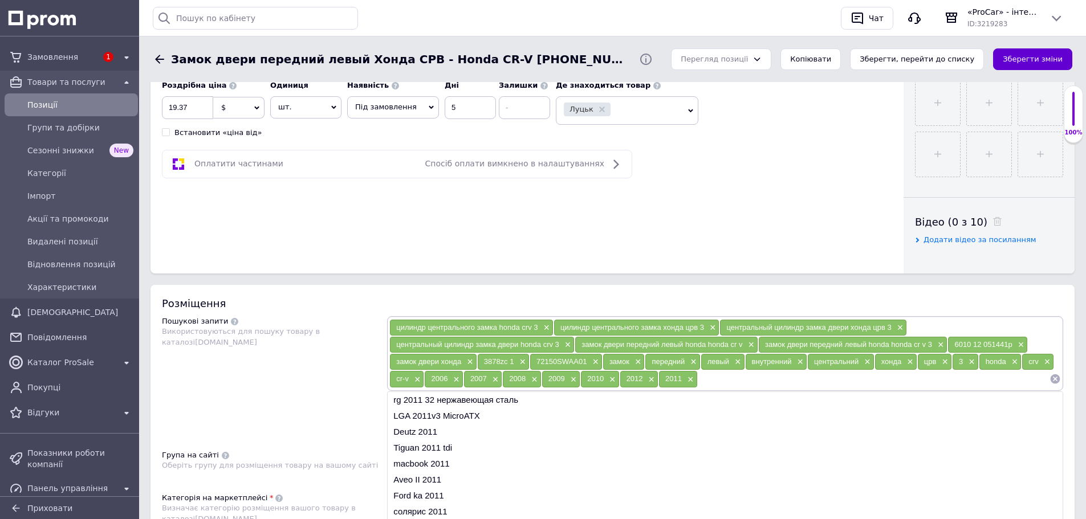
click at [1029, 56] on button "Зберегти зміни" at bounding box center [1032, 59] width 79 height 22
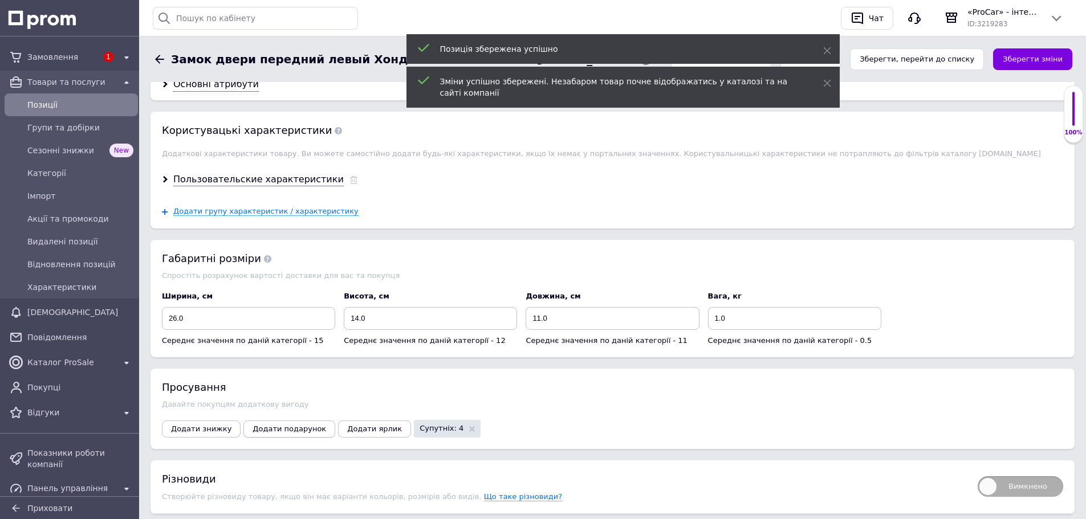
scroll to position [1528, 0]
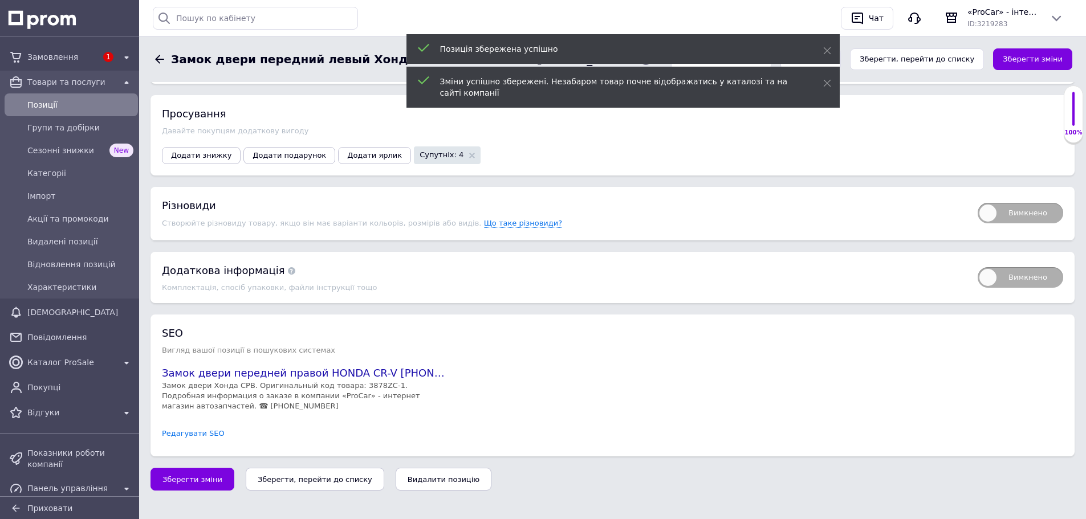
click at [196, 432] on link "Редагувати SEO" at bounding box center [193, 434] width 63 height 11
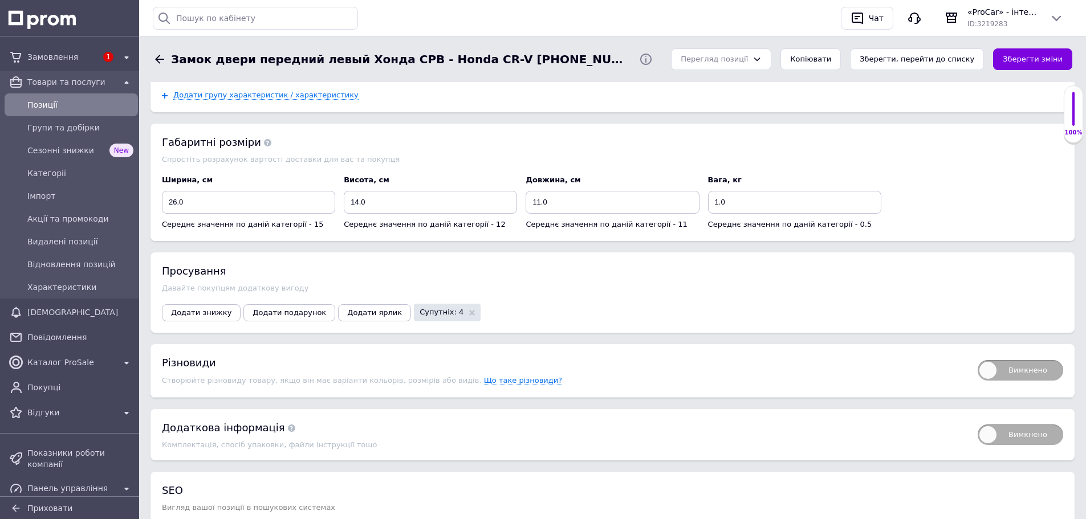
scroll to position [1758, 0]
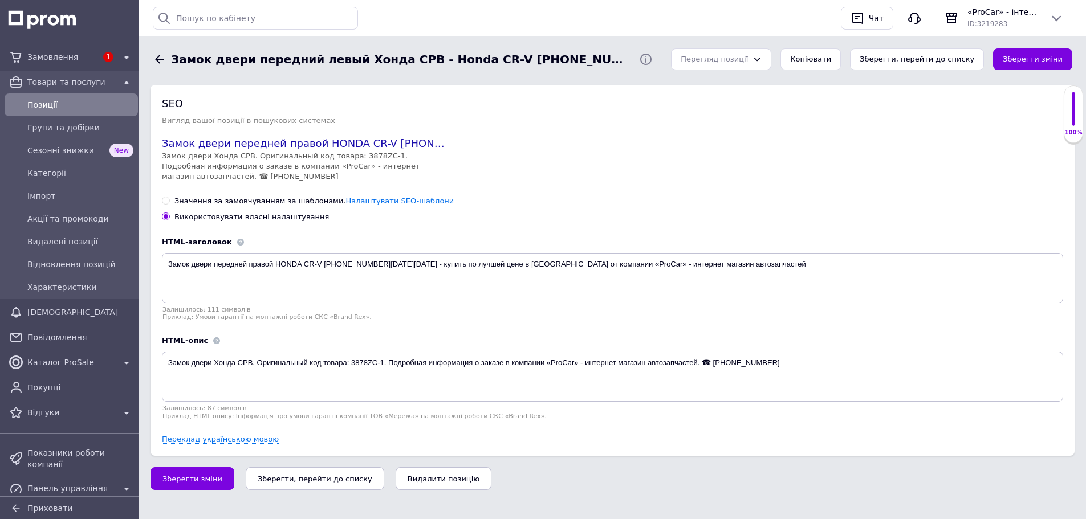
click at [169, 197] on input "Значення за замовчуванням за шаблонами. Налаштувати SEO-шаблони" at bounding box center [165, 200] width 7 height 7
radio input "true"
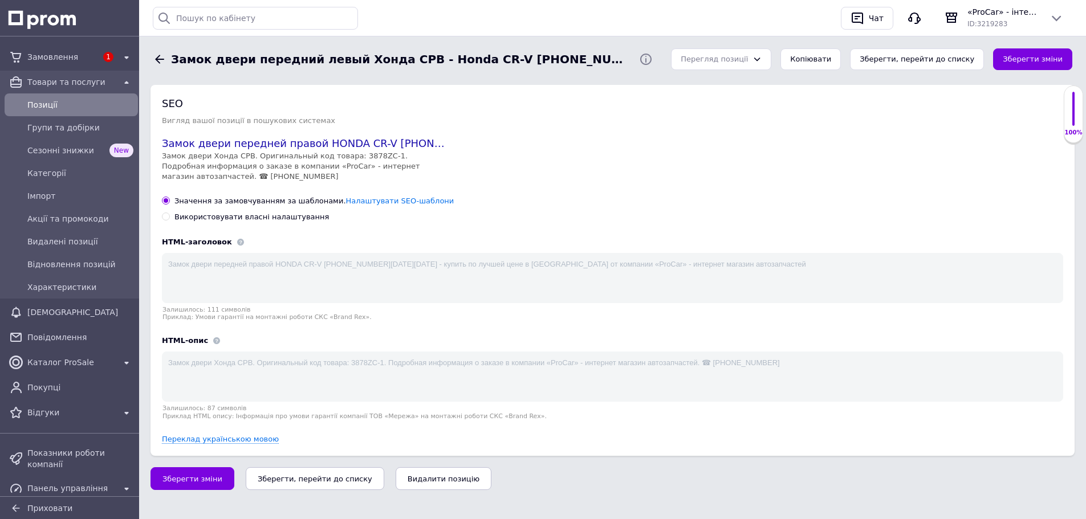
click at [1027, 58] on button "Зберегти зміни" at bounding box center [1032, 59] width 79 height 22
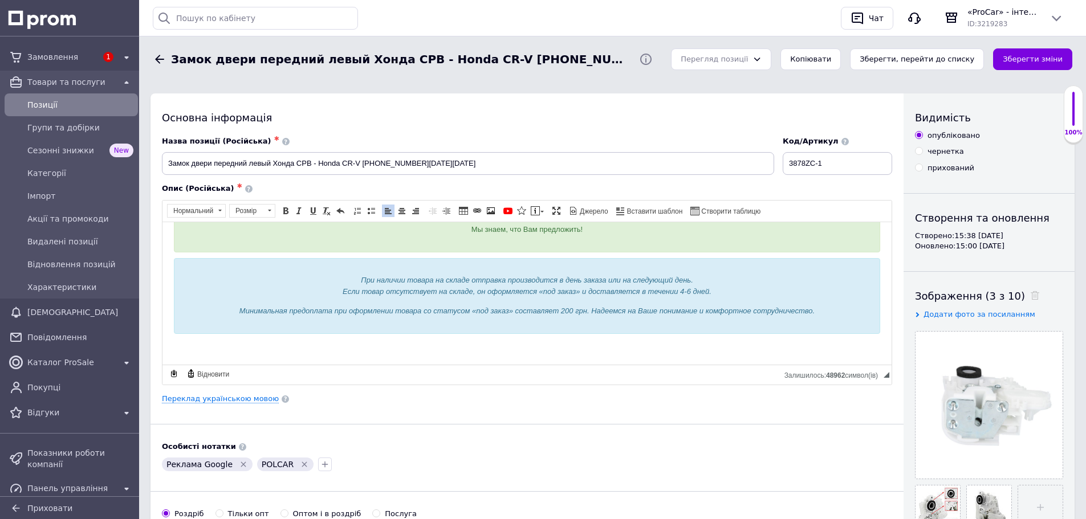
scroll to position [0, 0]
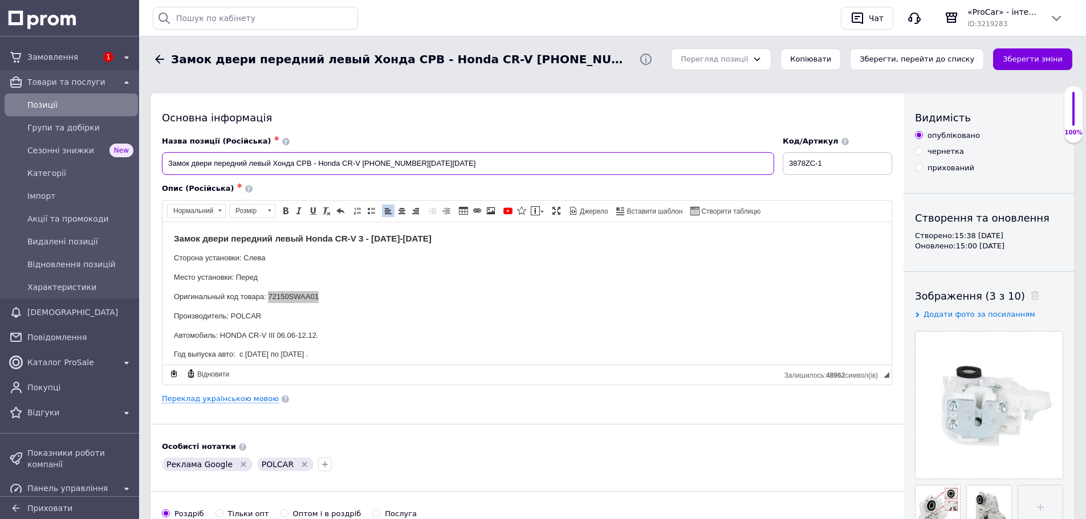
drag, startPoint x: 312, startPoint y: 162, endPoint x: 273, endPoint y: 163, distance: 39.3
click at [273, 163] on input "Замок двери передний левый Хонда СРВ - Honda CR-V [PHONE_NUMBER][DATE][DATE]" at bounding box center [468, 163] width 612 height 23
click at [410, 159] on input "Замок двери передний левый Honda CR-V [PHONE_NUMBER][DATE][DATE]" at bounding box center [468, 163] width 612 height 23
type input "Замок двери передний левый Honda CR-V [PHONE_NUMBER][DATE][DATE]"
click at [1061, 56] on button "Зберегти зміни" at bounding box center [1032, 59] width 79 height 22
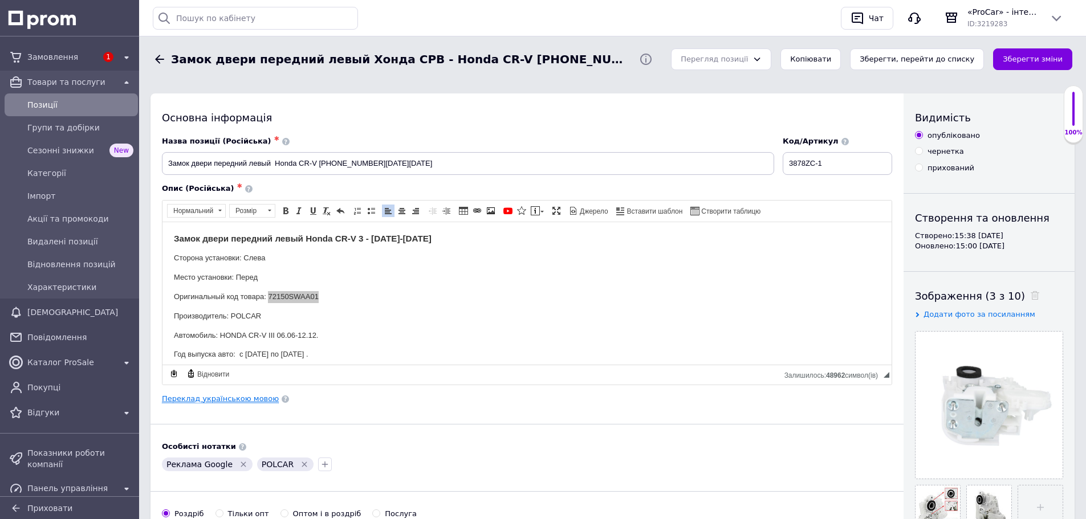
click at [239, 401] on link "Переклад українською мовою" at bounding box center [220, 399] width 117 height 9
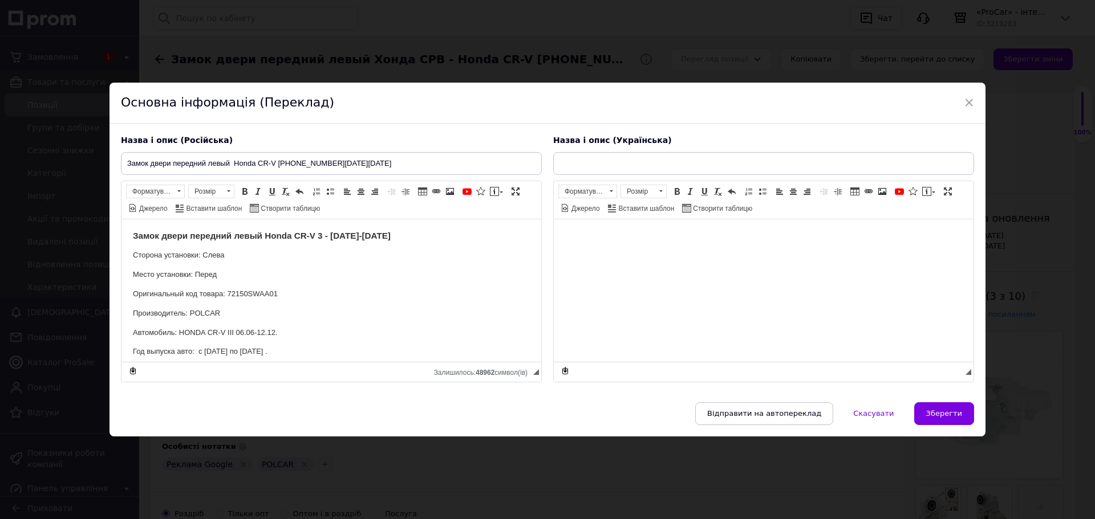
type input "Замок двері передній лівий Хонда СРВ - Honda CR-V [PHONE_NUMBER][DATE][DATE]"
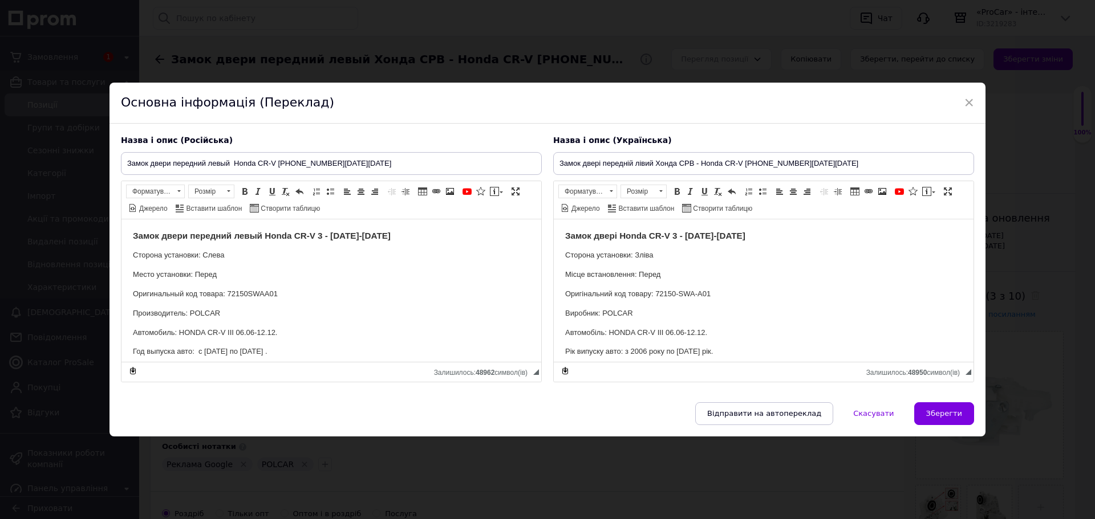
click at [616, 234] on strong "Замок двері Honda CR-V 3 - [DATE]-[DATE]" at bounding box center [655, 235] width 180 height 10
click at [773, 274] on p "Місце встановлення: Перед" at bounding box center [763, 275] width 397 height 12
click at [950, 421] on button "Зберегти" at bounding box center [944, 414] width 60 height 23
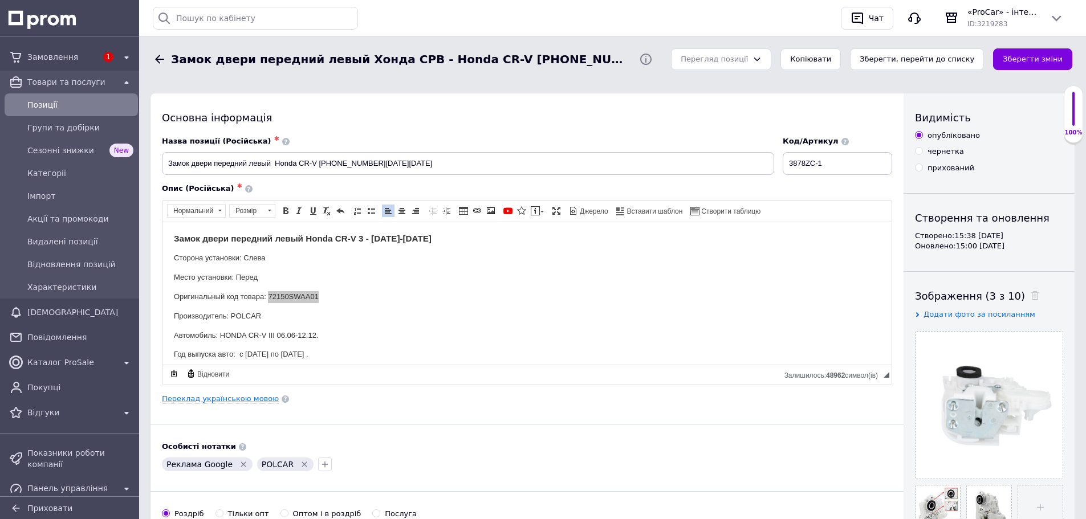
click at [221, 400] on link "Переклад українською мовою" at bounding box center [220, 399] width 117 height 9
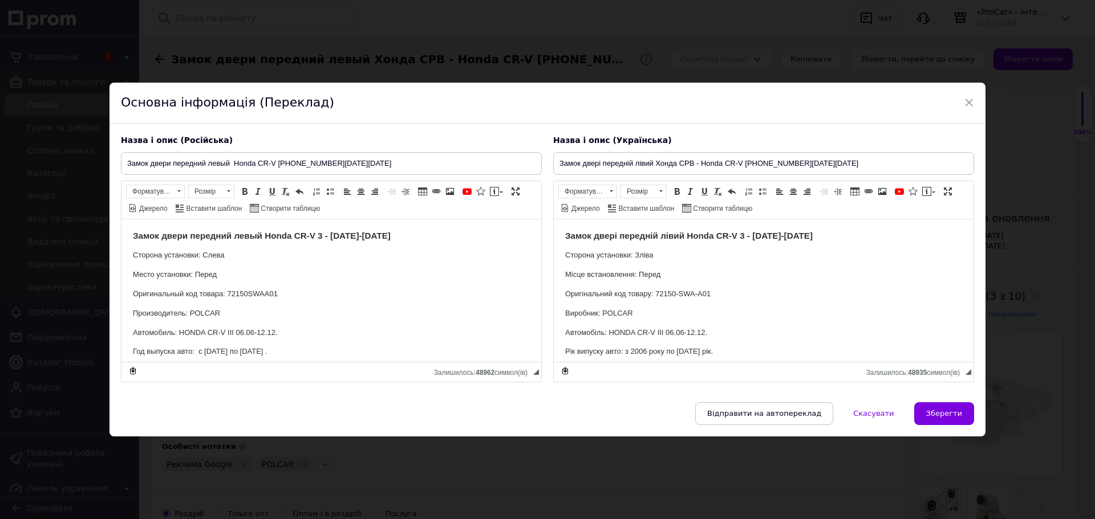
click at [679, 293] on p "Оригінальний код товару: 72150-SWA-A01" at bounding box center [763, 294] width 397 height 12
click at [696, 293] on p "Оригінальний код товару: 72150SWA-A01" at bounding box center [763, 294] width 397 height 12
click at [738, 296] on p "Оригінальний код товару: 72150SWAA01" at bounding box center [763, 294] width 397 height 12
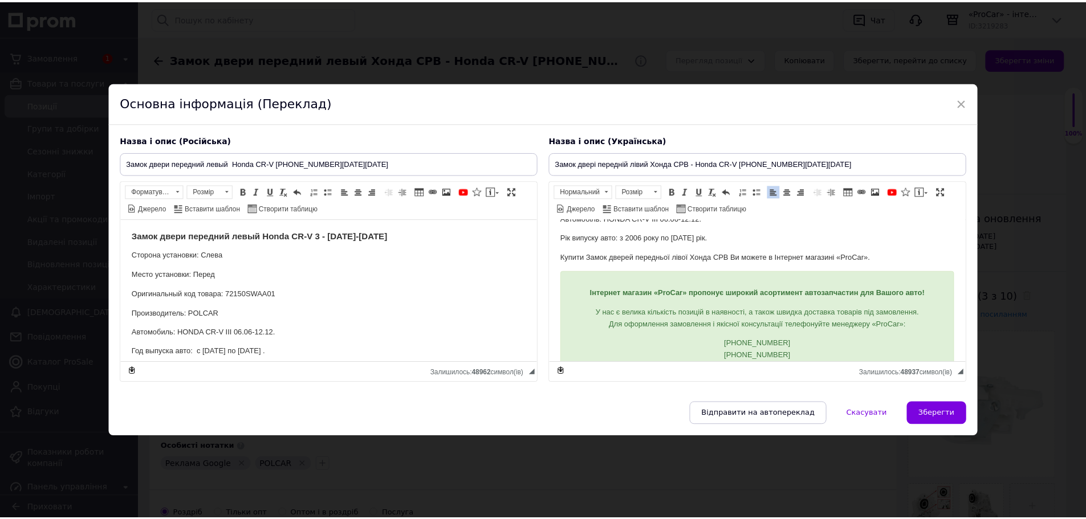
scroll to position [171, 0]
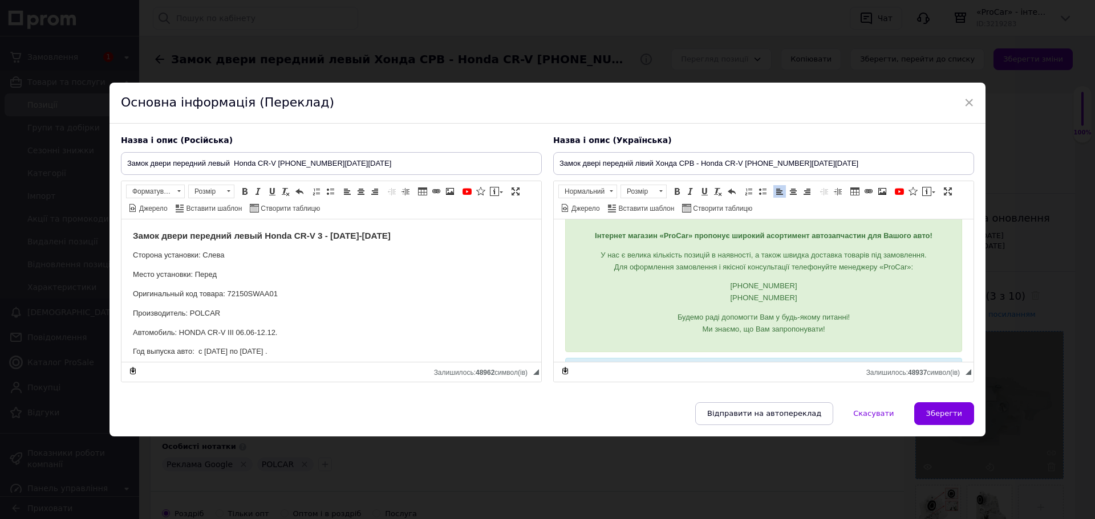
drag, startPoint x: 942, startPoint y: 416, endPoint x: 954, endPoint y: 372, distance: 45.7
click at [942, 416] on span "Зберегти" at bounding box center [944, 413] width 36 height 9
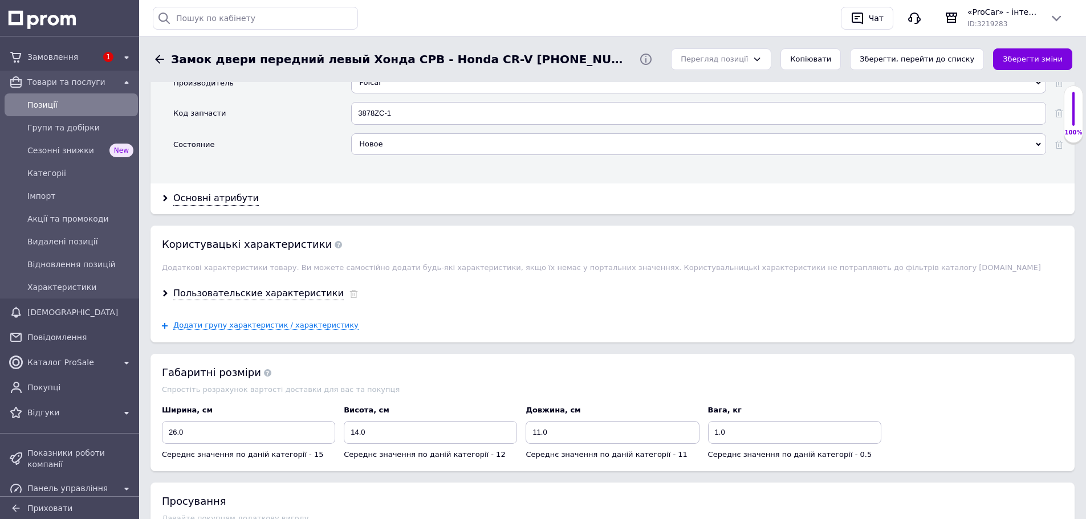
scroll to position [1197, 0]
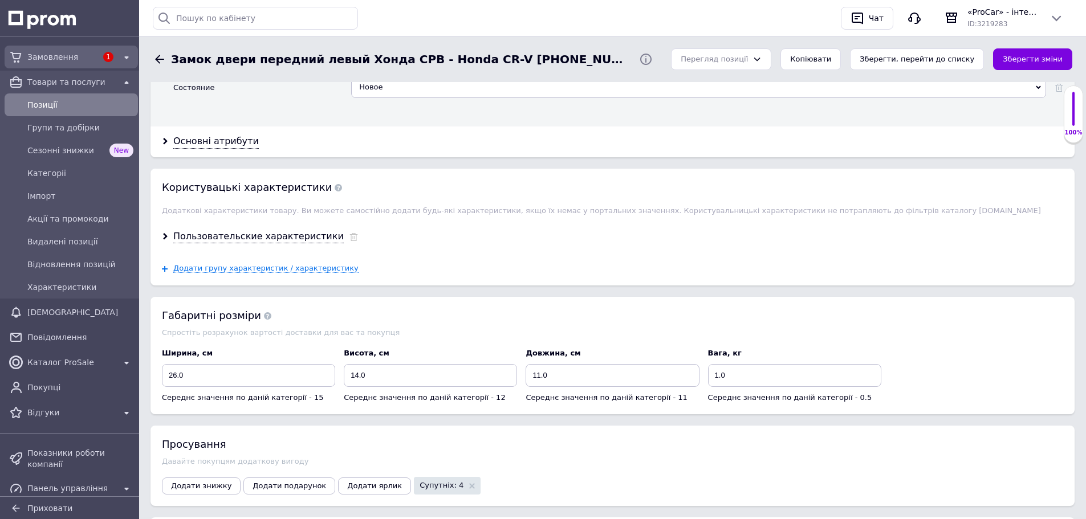
click at [54, 61] on span "Замовлення" at bounding box center [62, 56] width 70 height 11
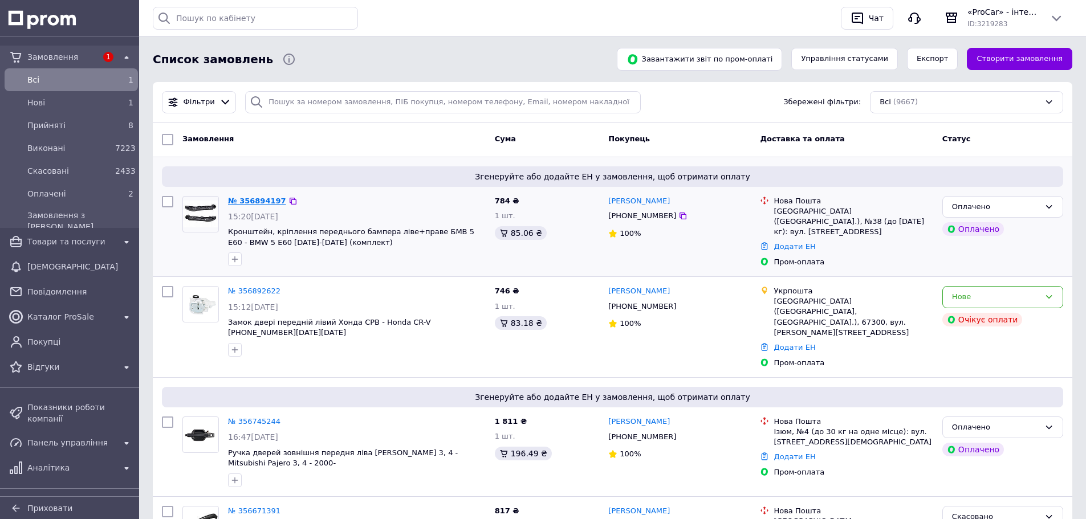
click at [265, 200] on link "№ 356894197" at bounding box center [257, 201] width 58 height 9
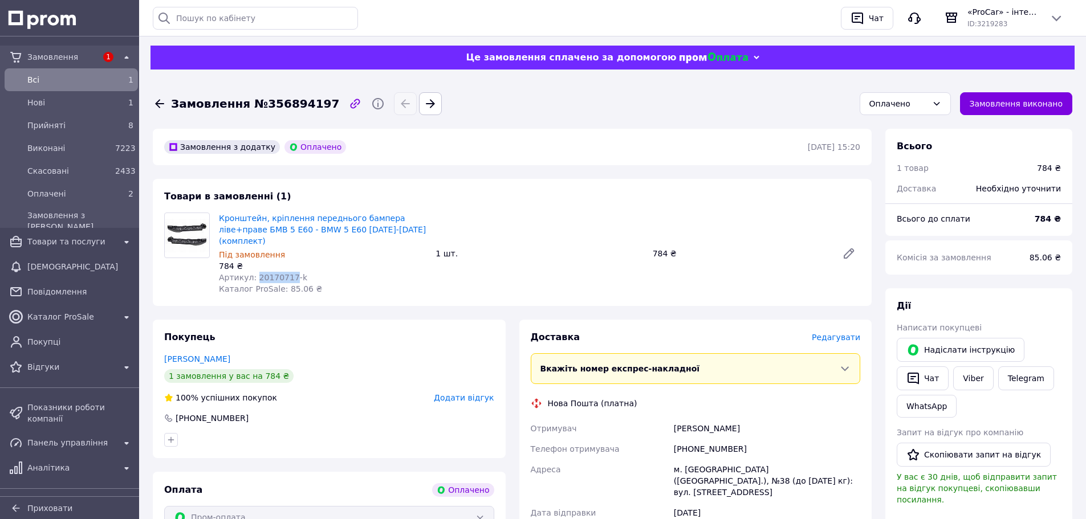
drag, startPoint x: 253, startPoint y: 266, endPoint x: 286, endPoint y: 264, distance: 33.1
click at [286, 273] on span "Артикул: 20170717-k" at bounding box center [263, 277] width 88 height 9
